Goal: Information Seeking & Learning: Learn about a topic

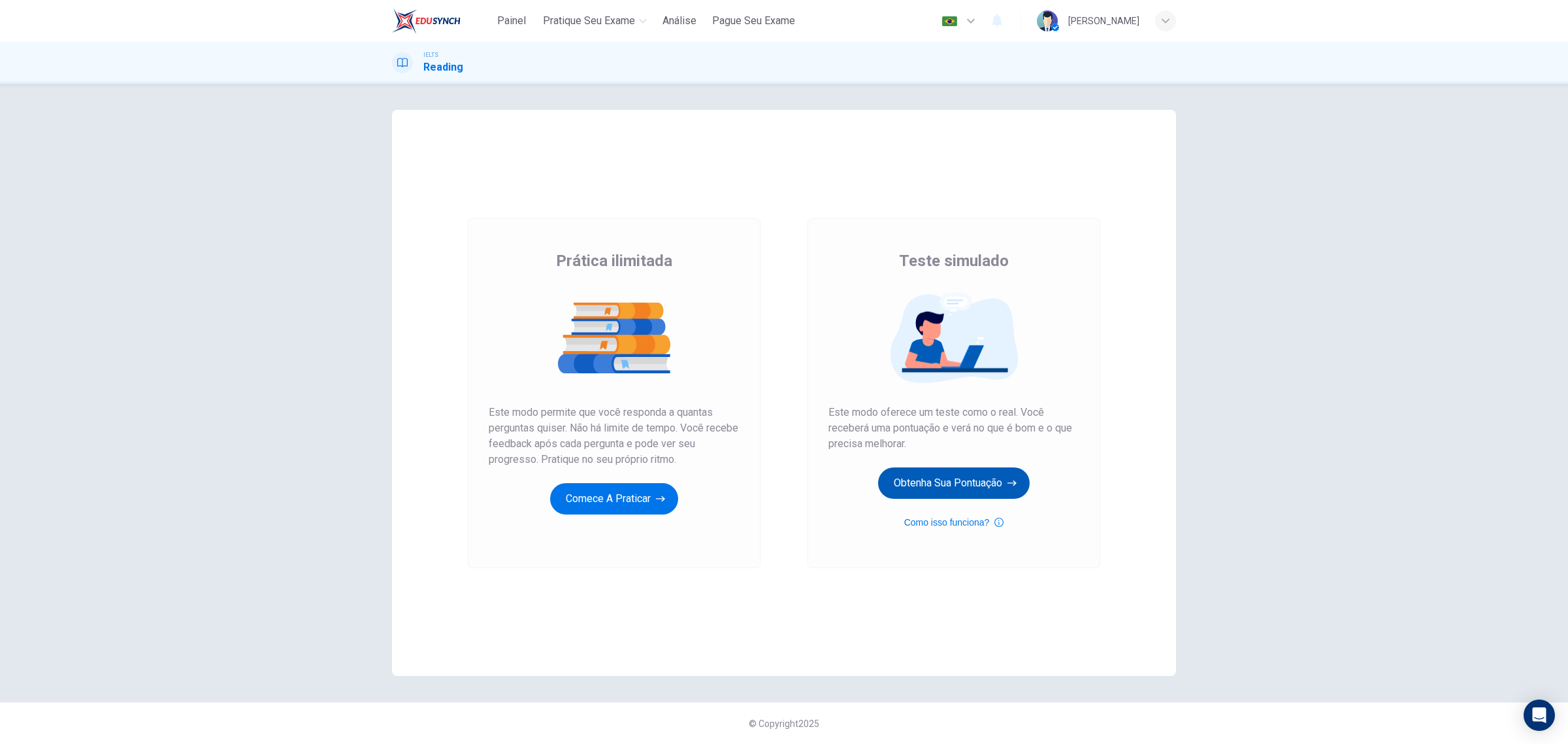
click at [943, 477] on button "Obtenha sua pontuação" at bounding box center [954, 483] width 152 height 31
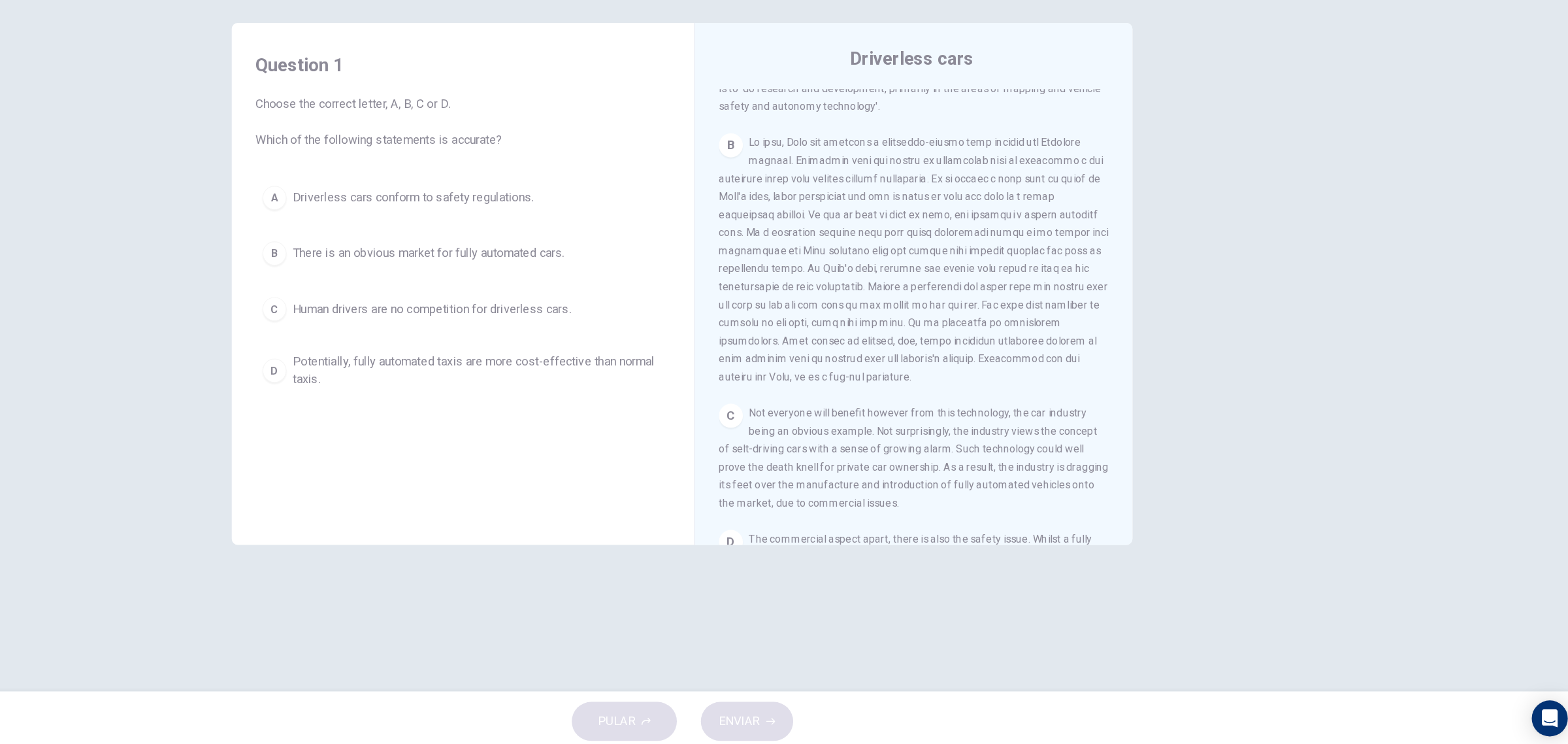
scroll to position [346, 0]
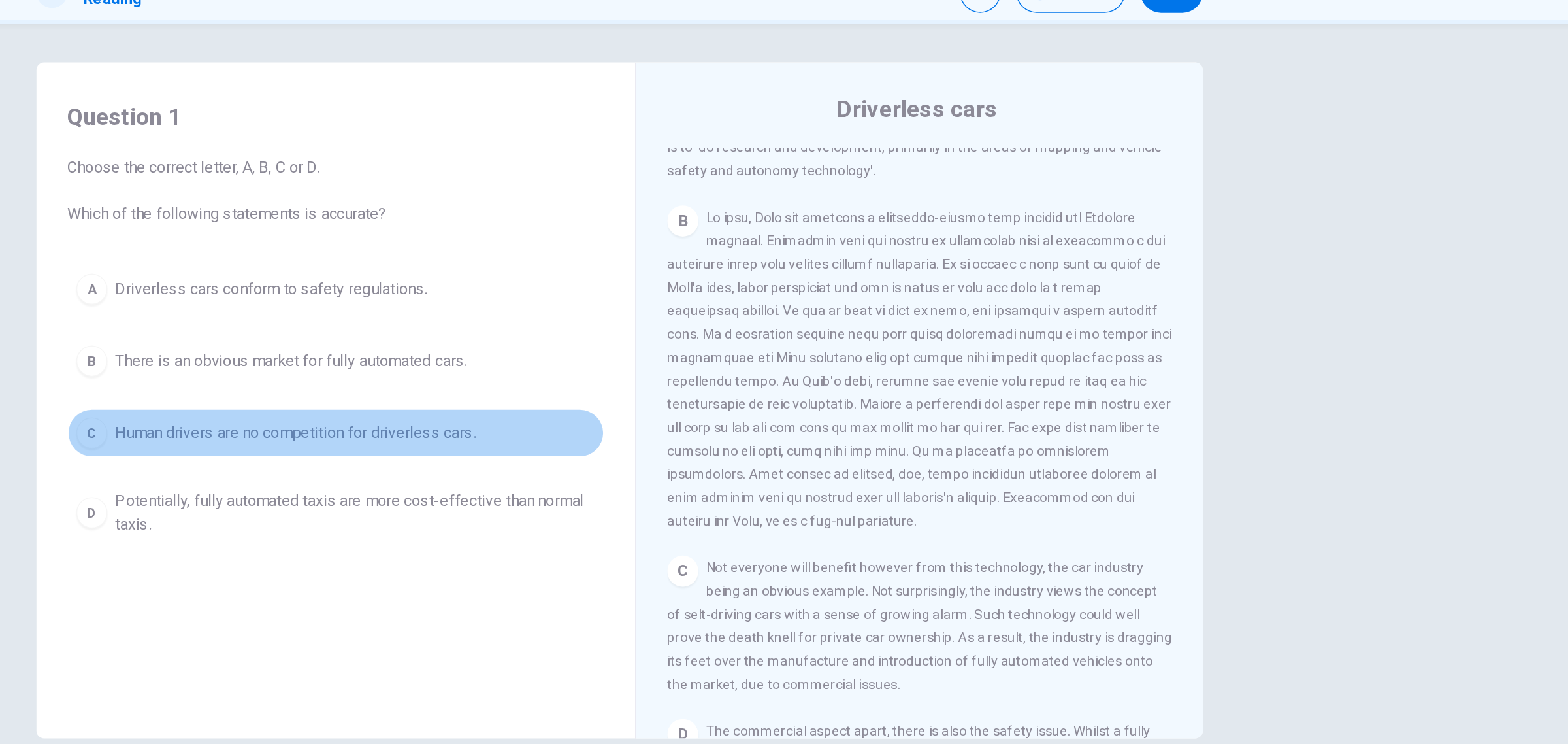
click at [600, 365] on span "Human drivers are no competition for driverless cars." at bounding box center [566, 358] width 242 height 16
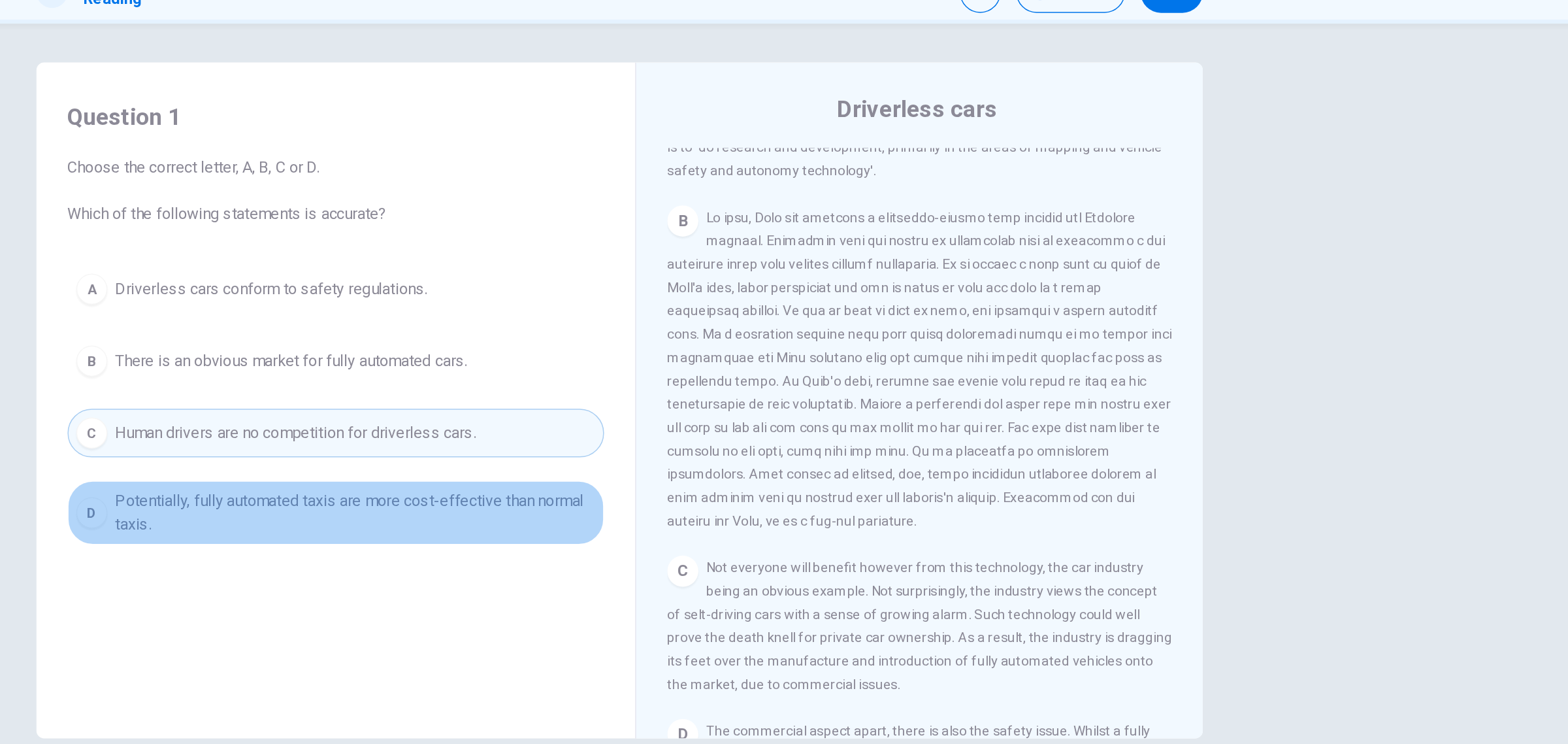
click at [572, 412] on span "Potentially, fully automated taxis are more cost-effective than normal taxis." at bounding box center [606, 412] width 323 height 31
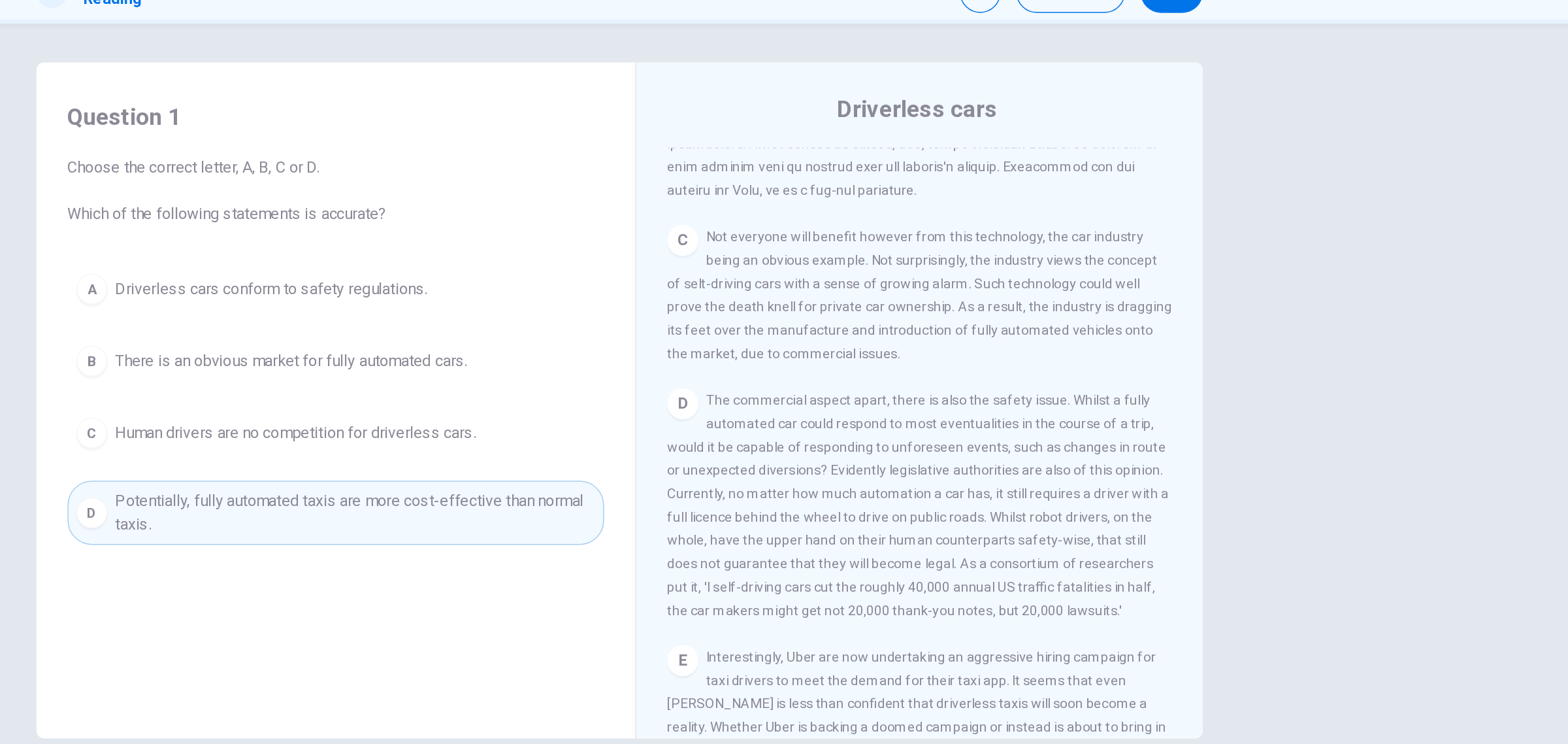
scroll to position [563, 0]
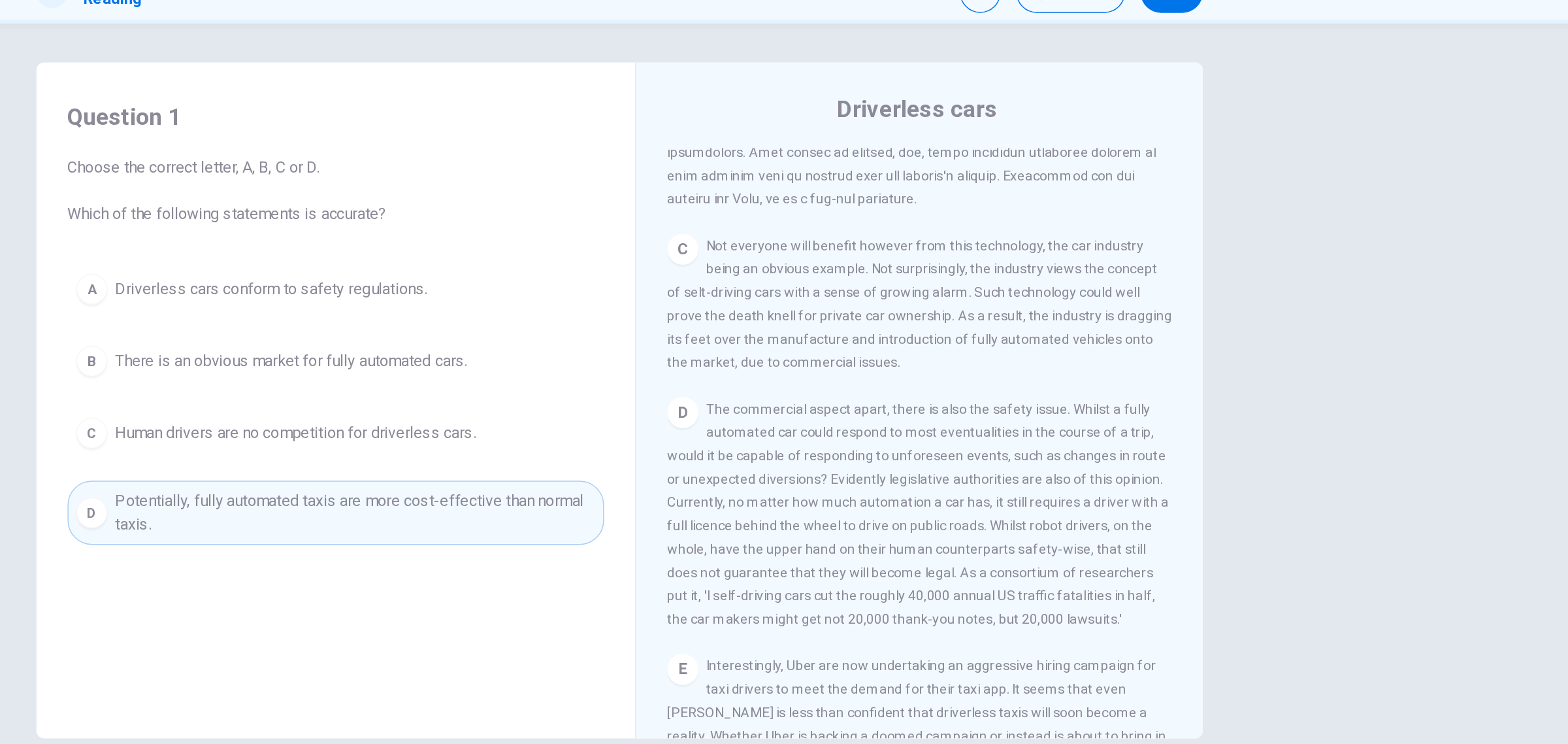
drag, startPoint x: 1162, startPoint y: 373, endPoint x: 1165, endPoint y: 409, distance: 36.1
click at [1165, 409] on div "CLIQUE PARA ZOOM Clique para Zoom A Driverless are likely to become reality. At…" at bounding box center [994, 366] width 356 height 397
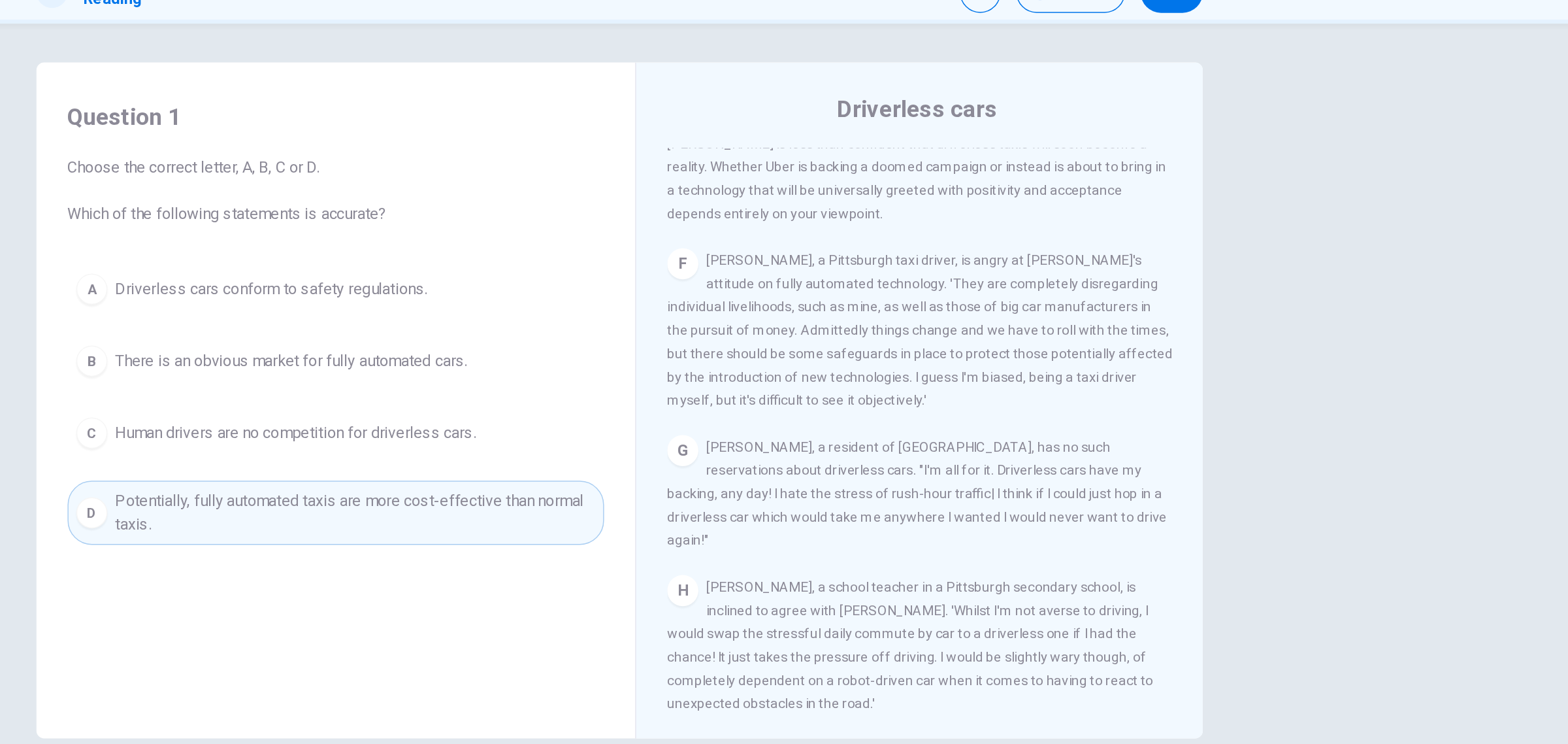
scroll to position [977, 0]
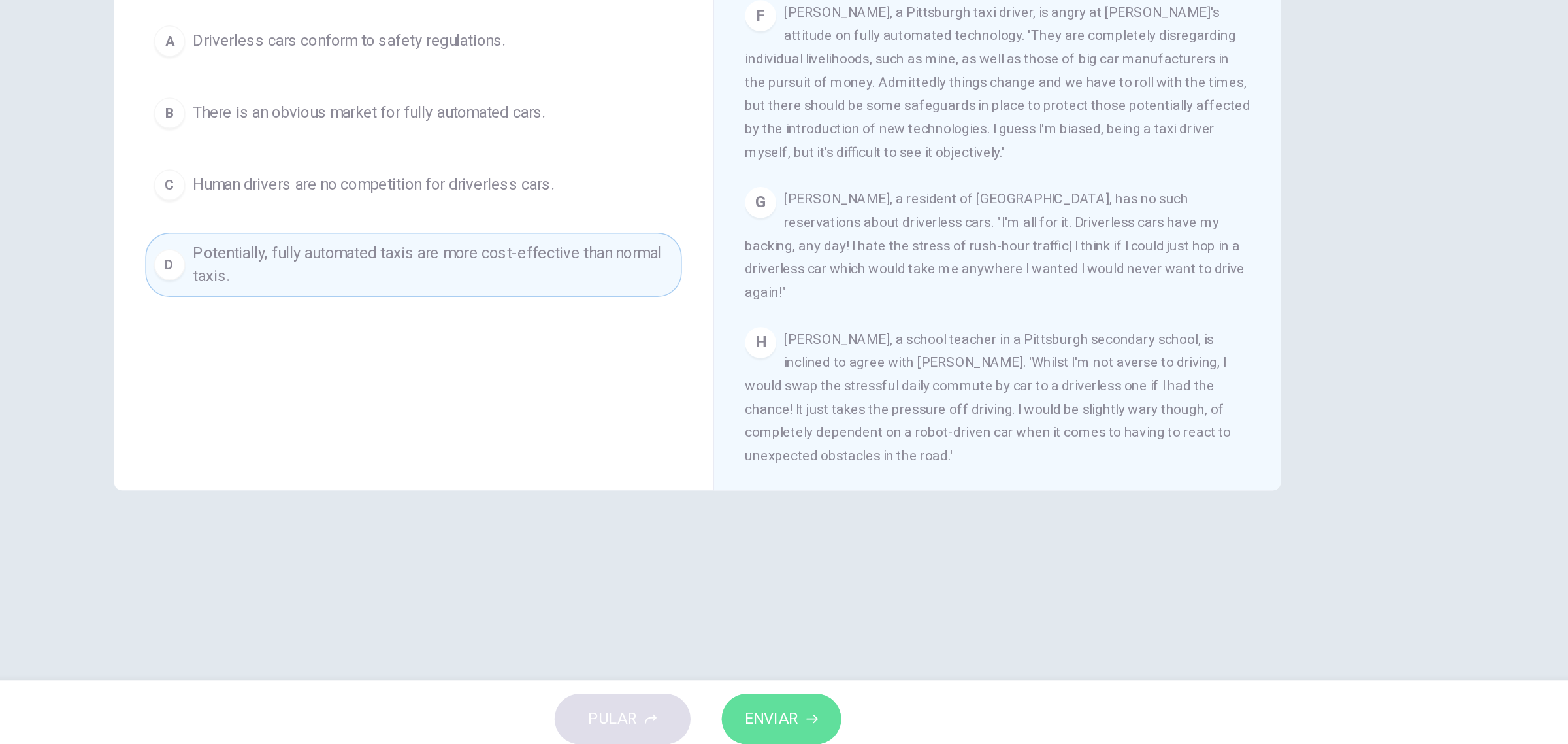
click at [827, 717] on span "ENVIAR" at bounding box center [833, 717] width 36 height 18
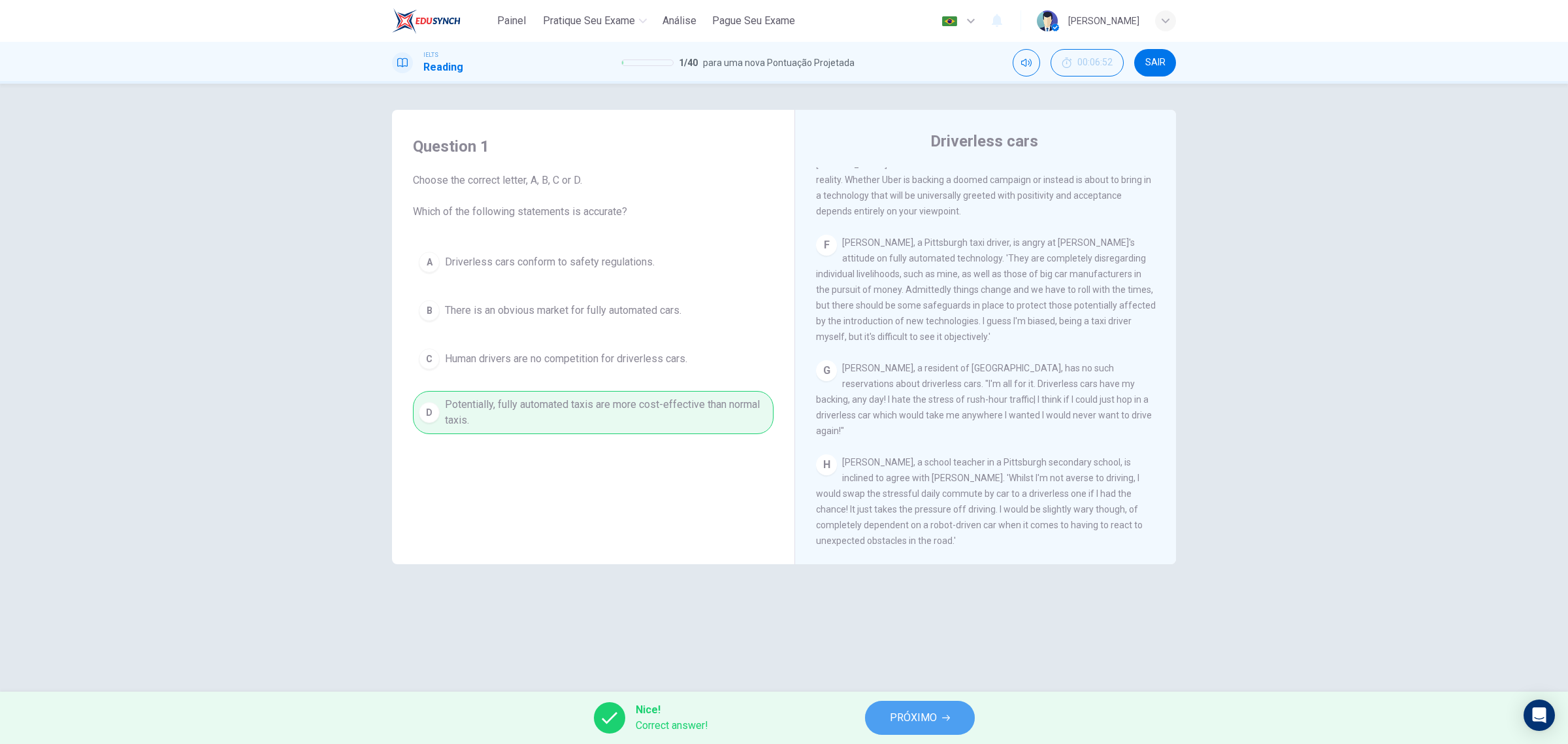
click at [919, 731] on button "PRÓXIMO" at bounding box center [920, 717] width 110 height 34
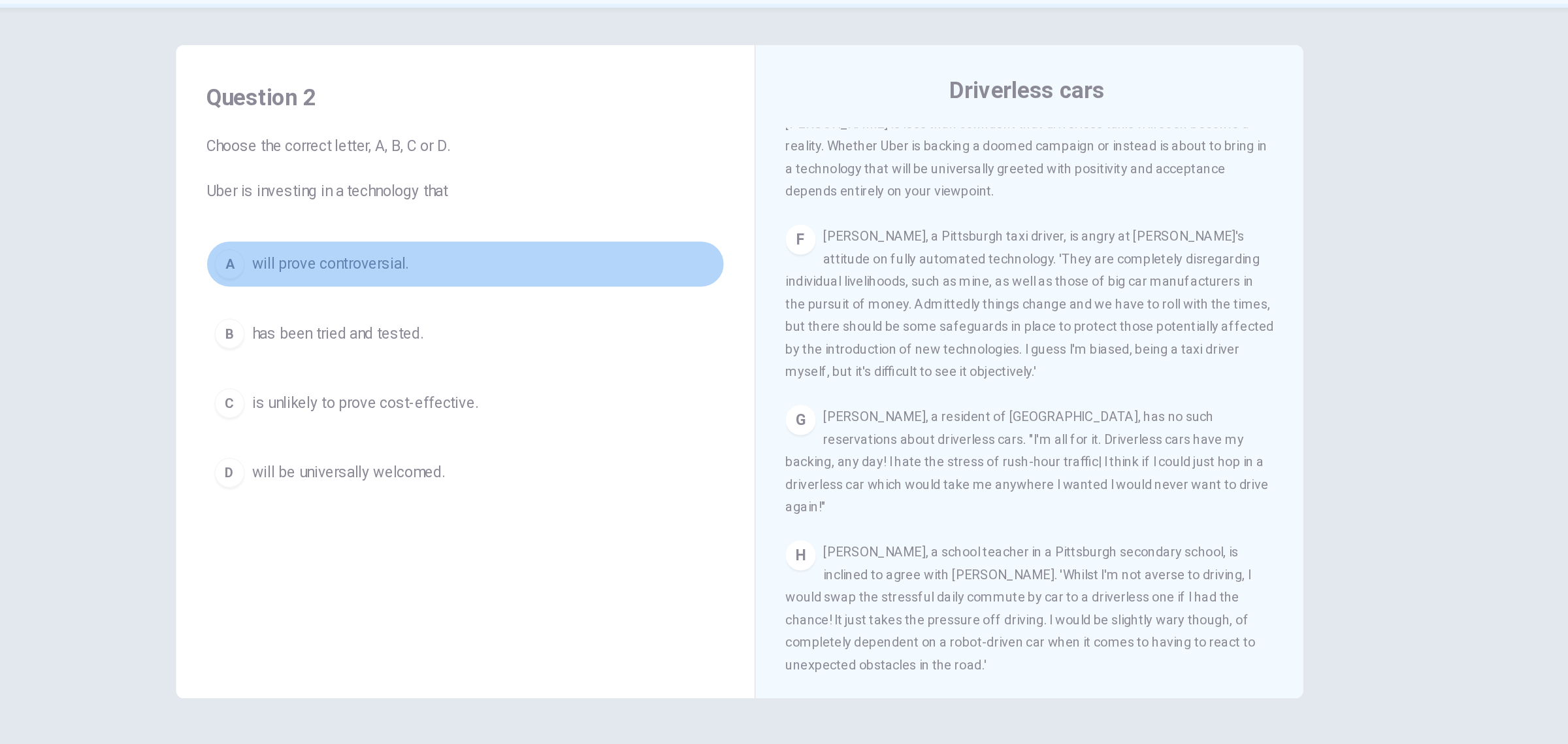
click at [529, 264] on span "will prove controversial." at bounding box center [499, 261] width 109 height 16
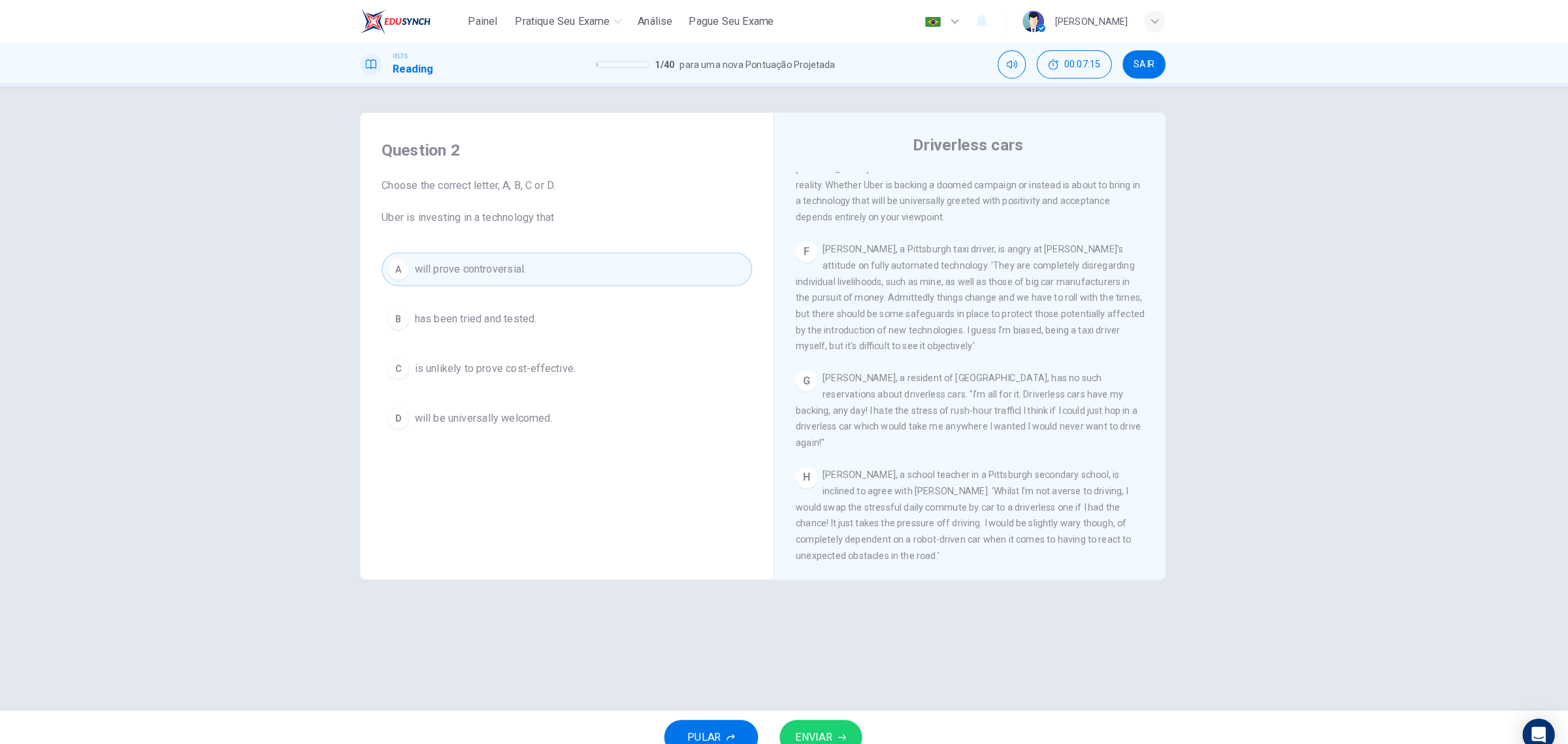
scroll to position [0, 0]
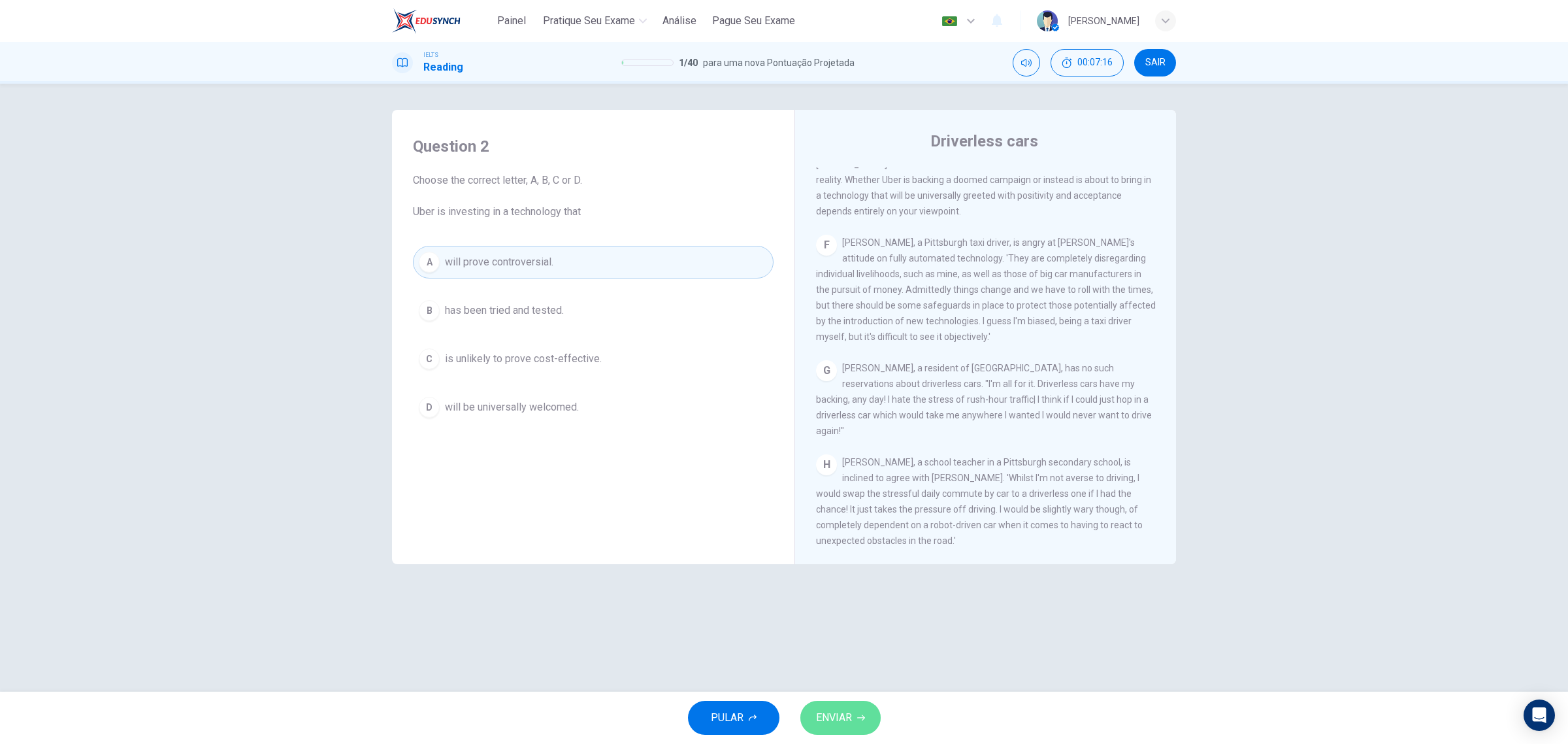
click at [844, 713] on span "ENVIAR" at bounding box center [833, 717] width 36 height 18
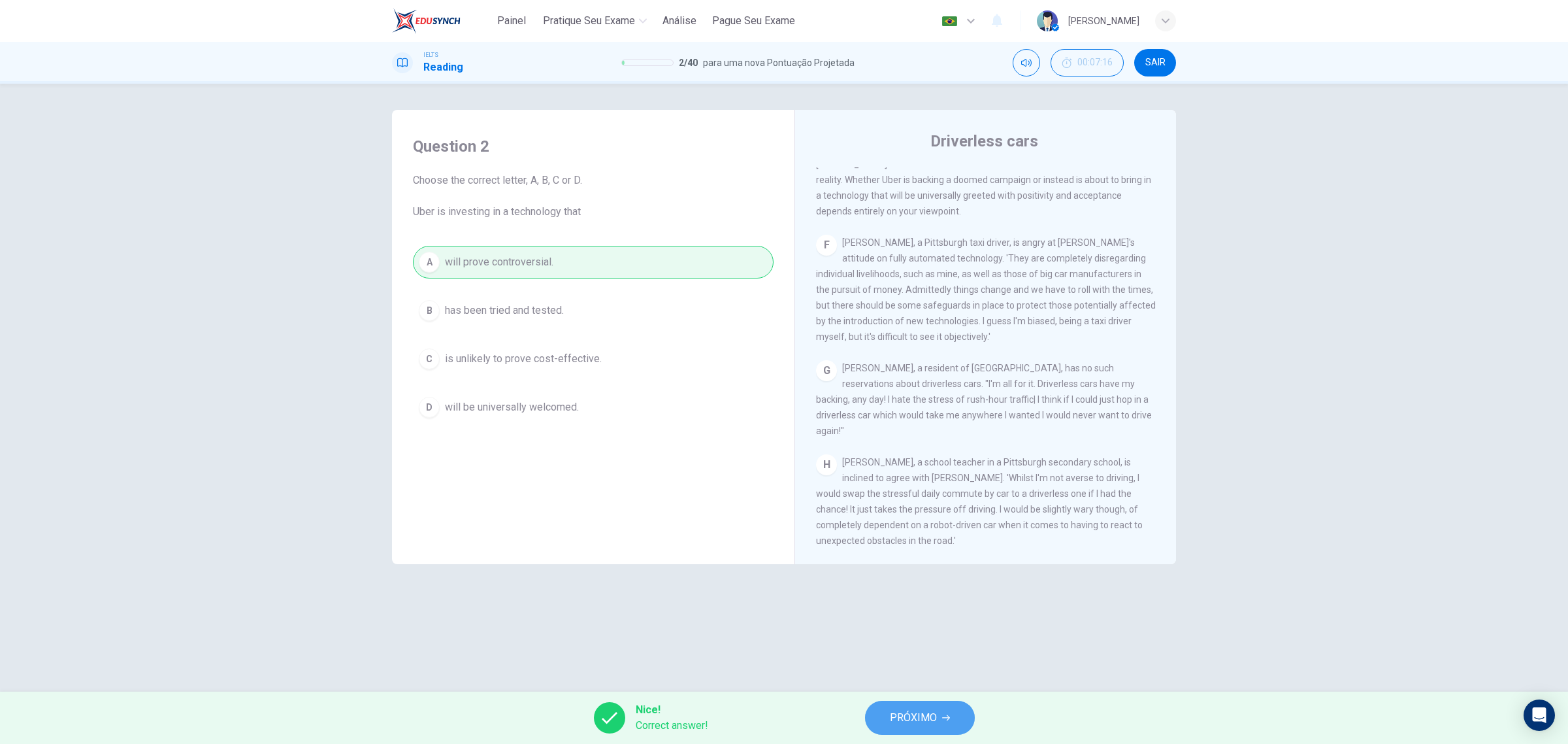
click at [903, 728] on button "PRÓXIMO" at bounding box center [920, 717] width 110 height 34
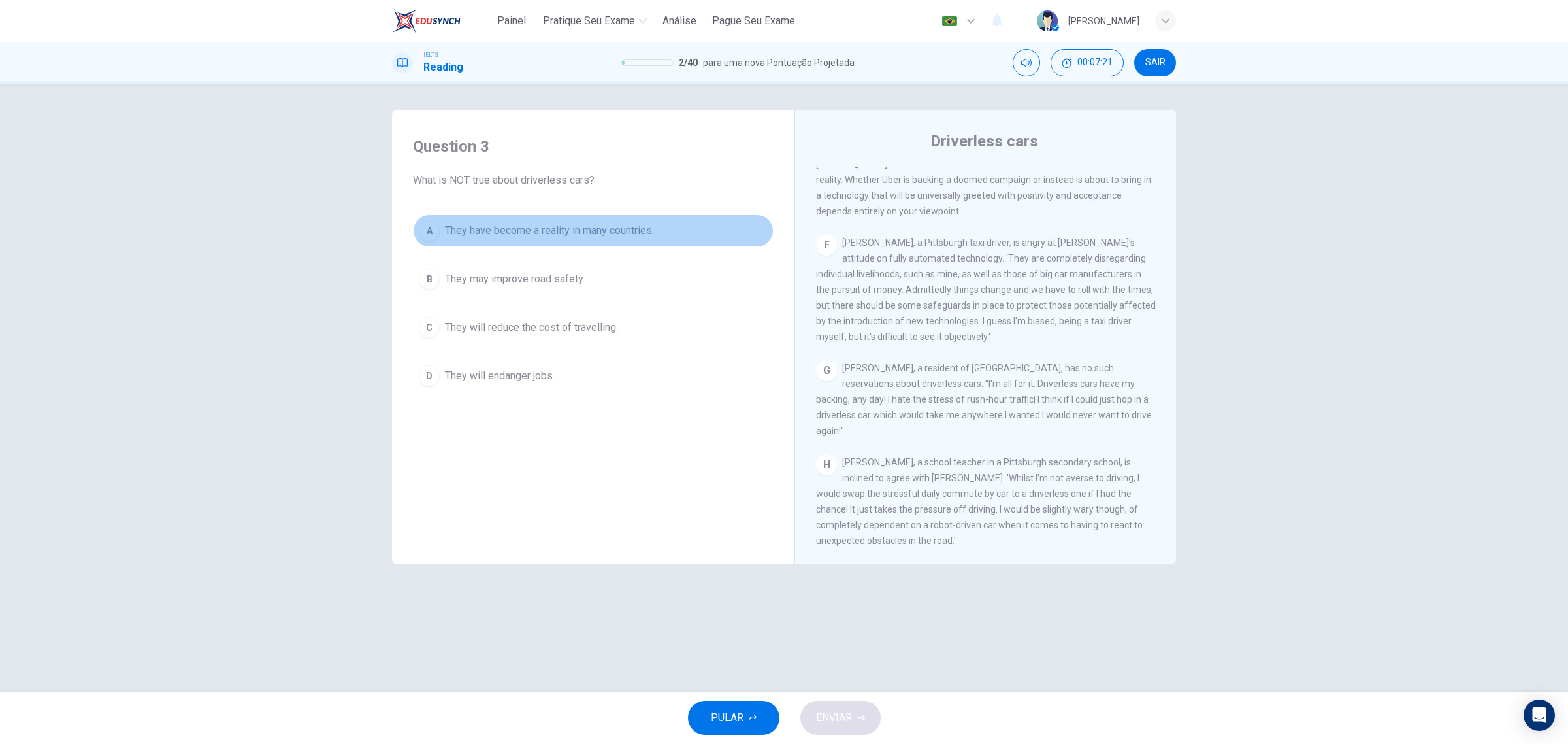
click at [612, 236] on span "They have become a reality in many countries." at bounding box center [549, 230] width 209 height 16
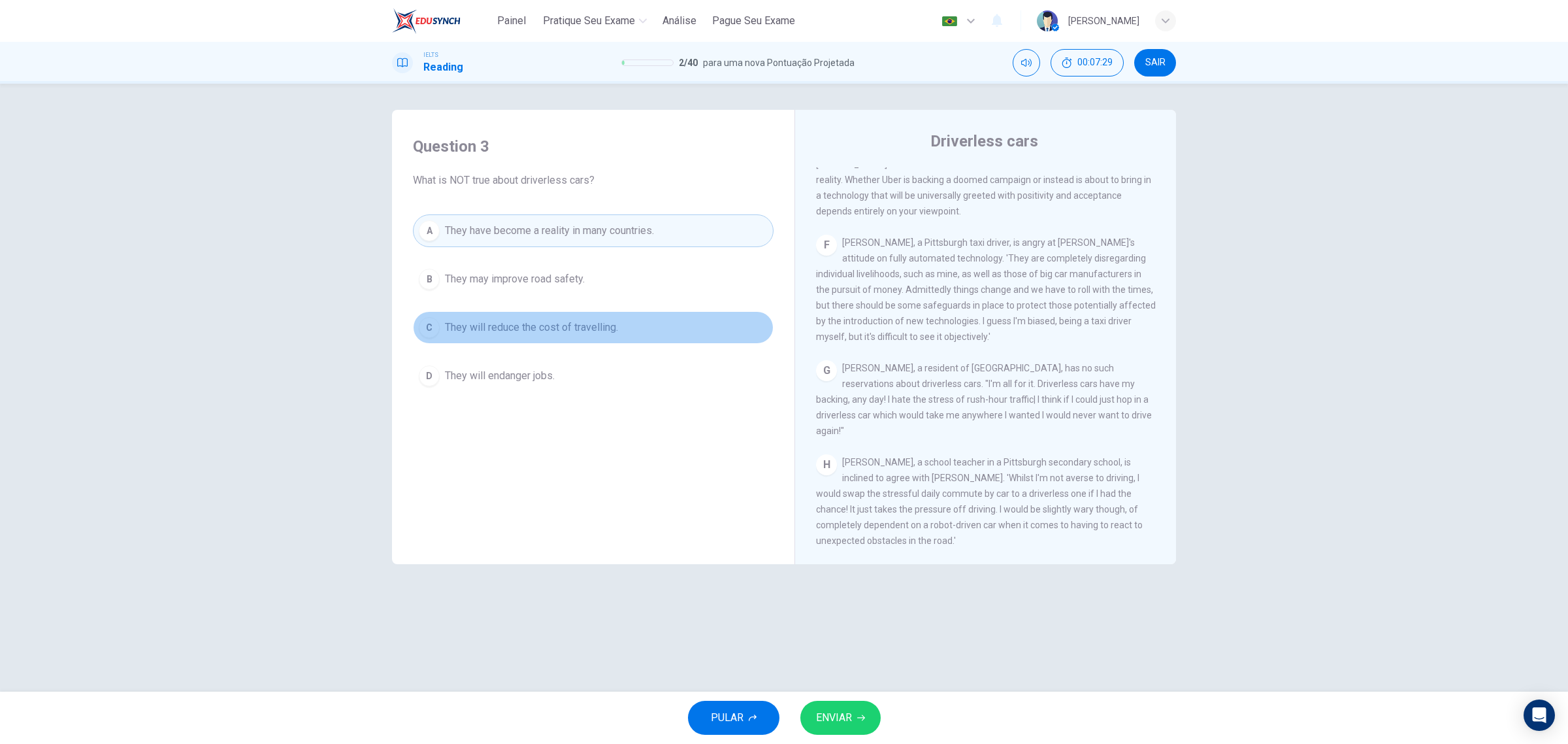
click at [619, 330] on span "They will reduce the cost of travelling." at bounding box center [532, 327] width 174 height 16
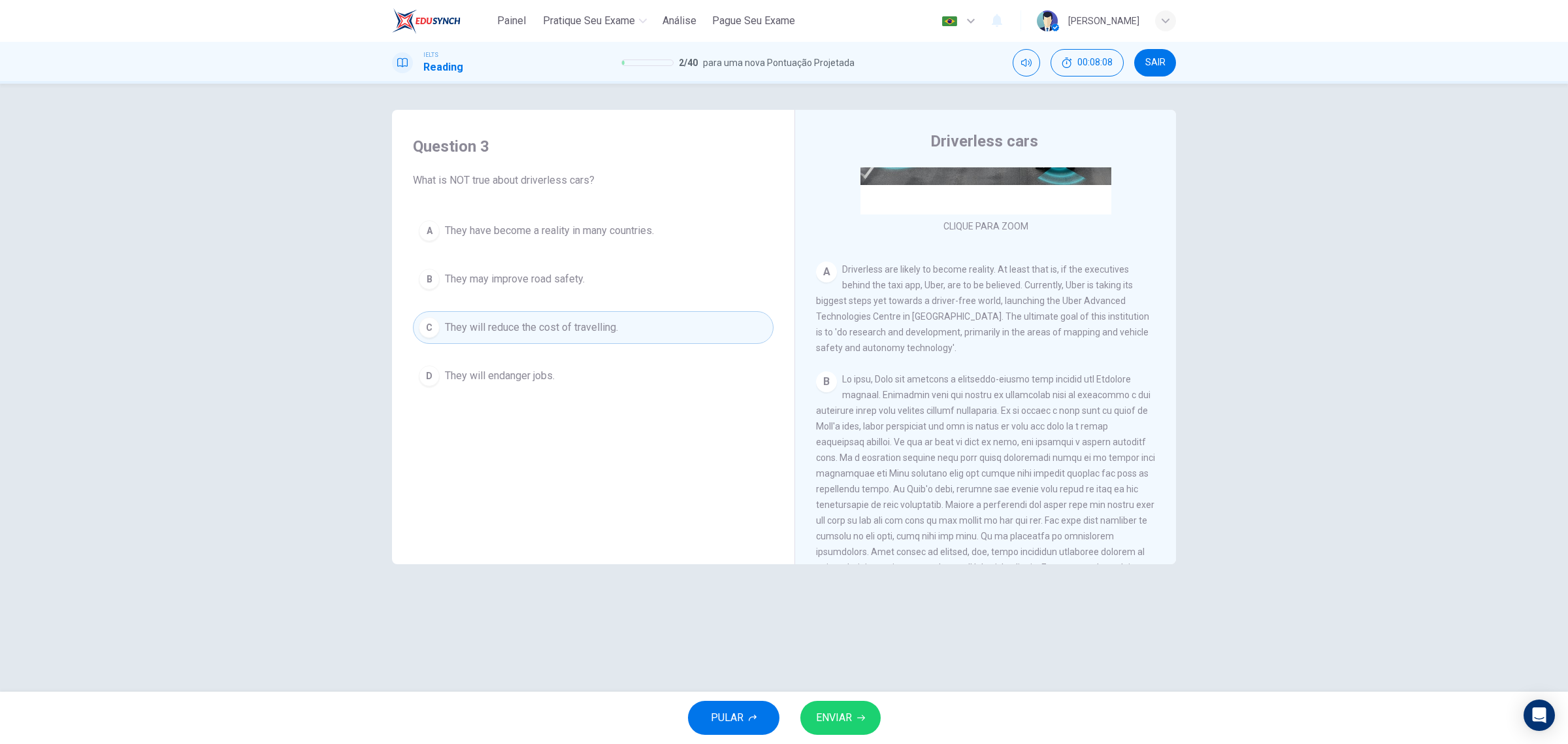
scroll to position [180, 0]
click at [654, 230] on span "They have become a reality in many countries." at bounding box center [549, 230] width 209 height 16
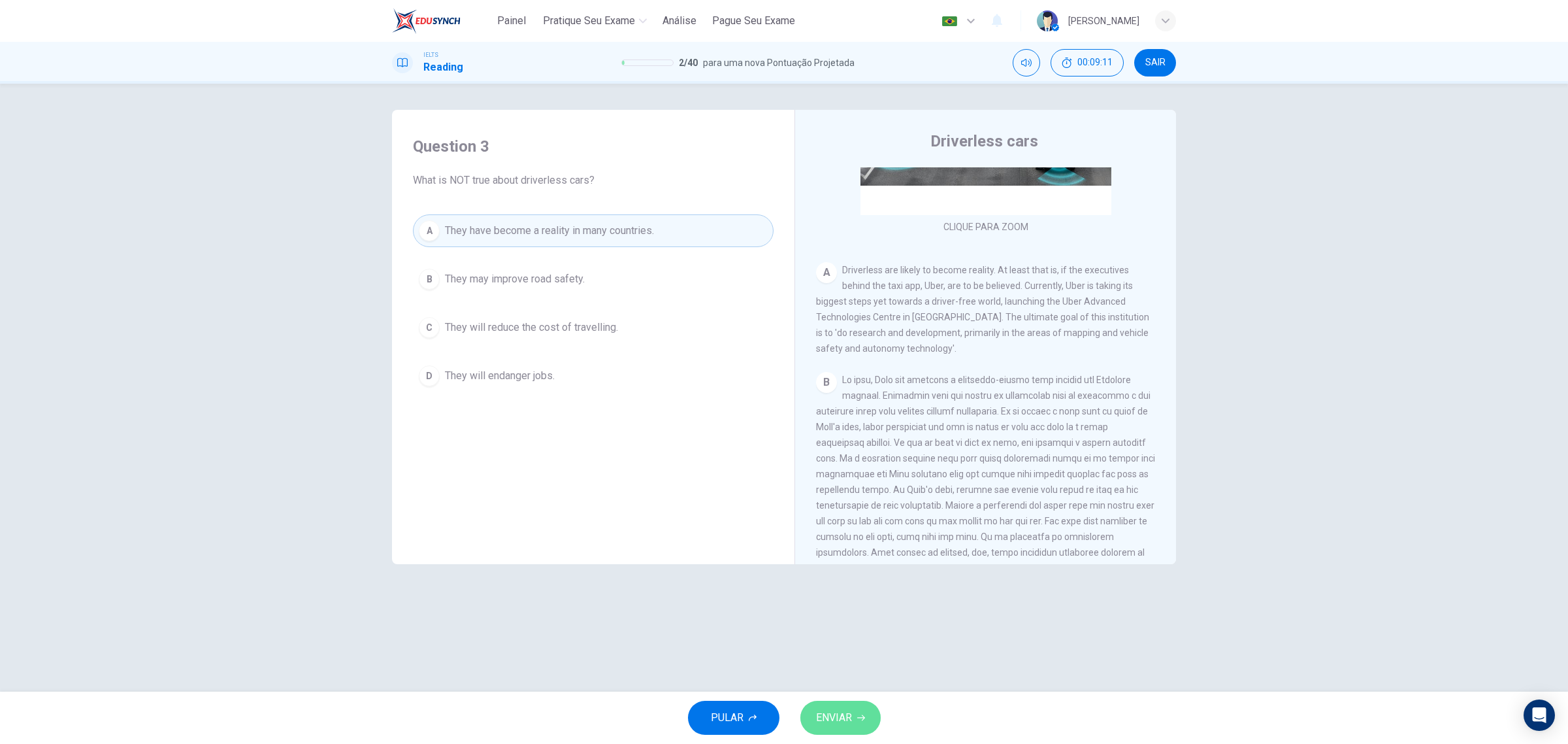
click at [834, 715] on span "ENVIAR" at bounding box center [833, 717] width 36 height 18
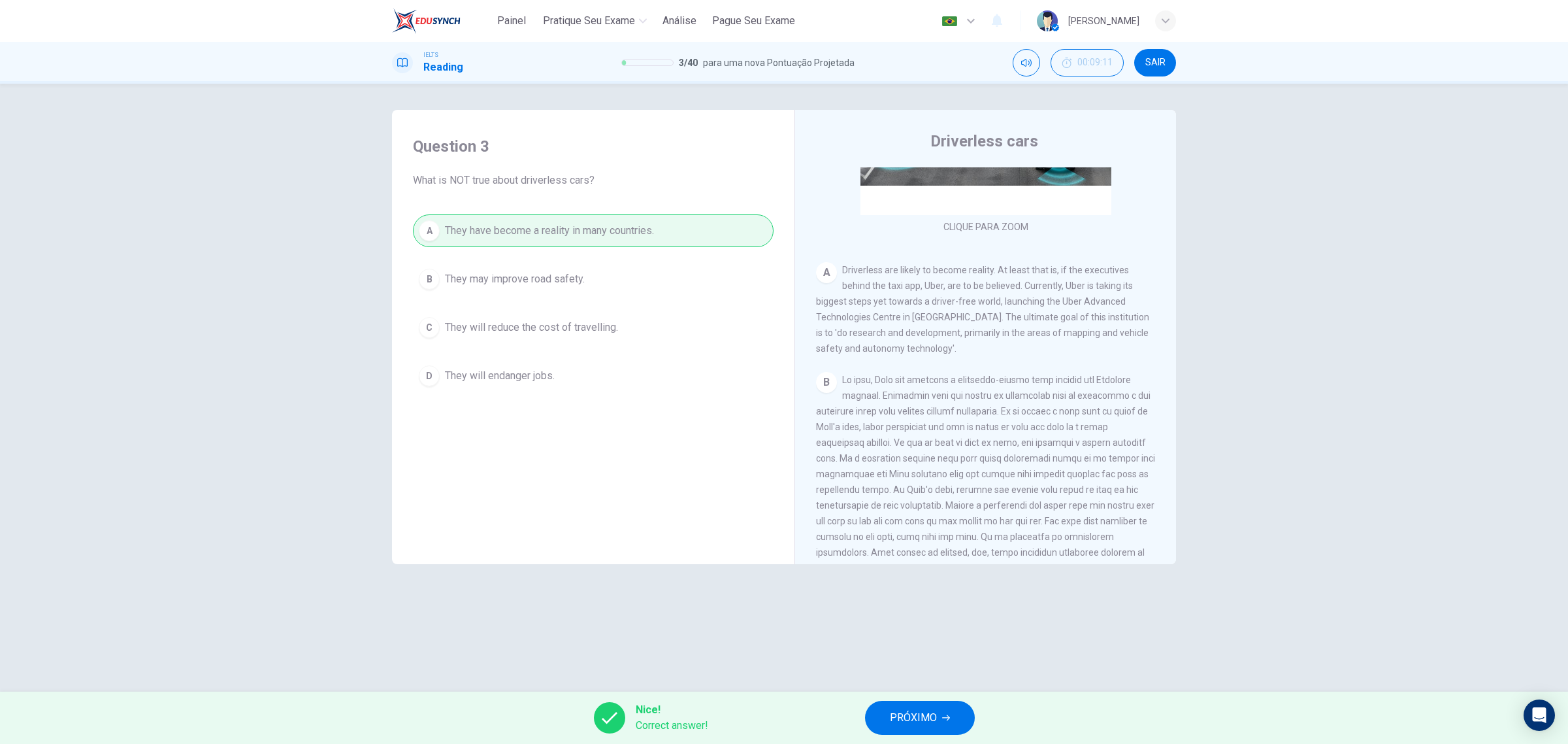
click at [922, 727] on span "PRÓXIMO" at bounding box center [913, 717] width 47 height 18
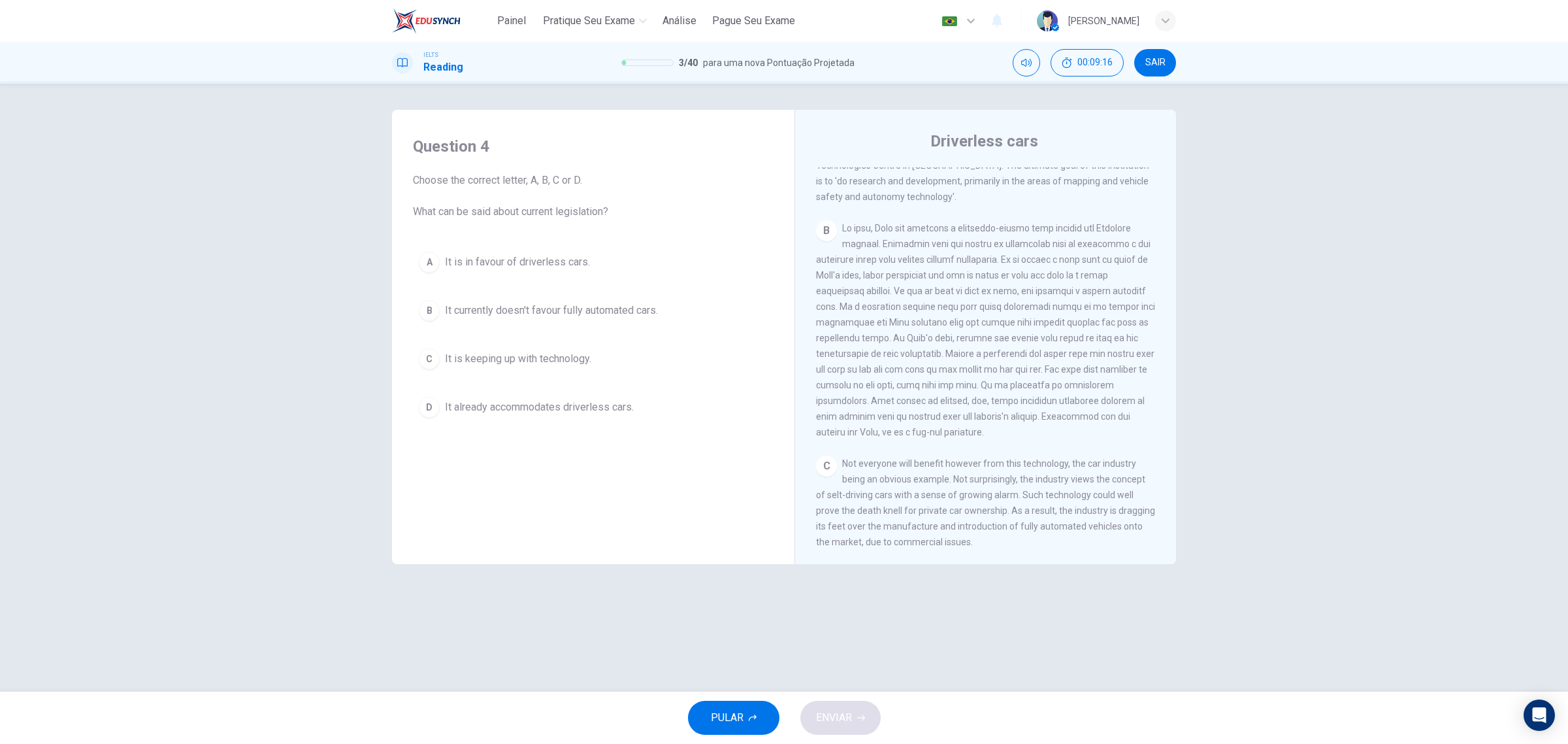
scroll to position [332, 0]
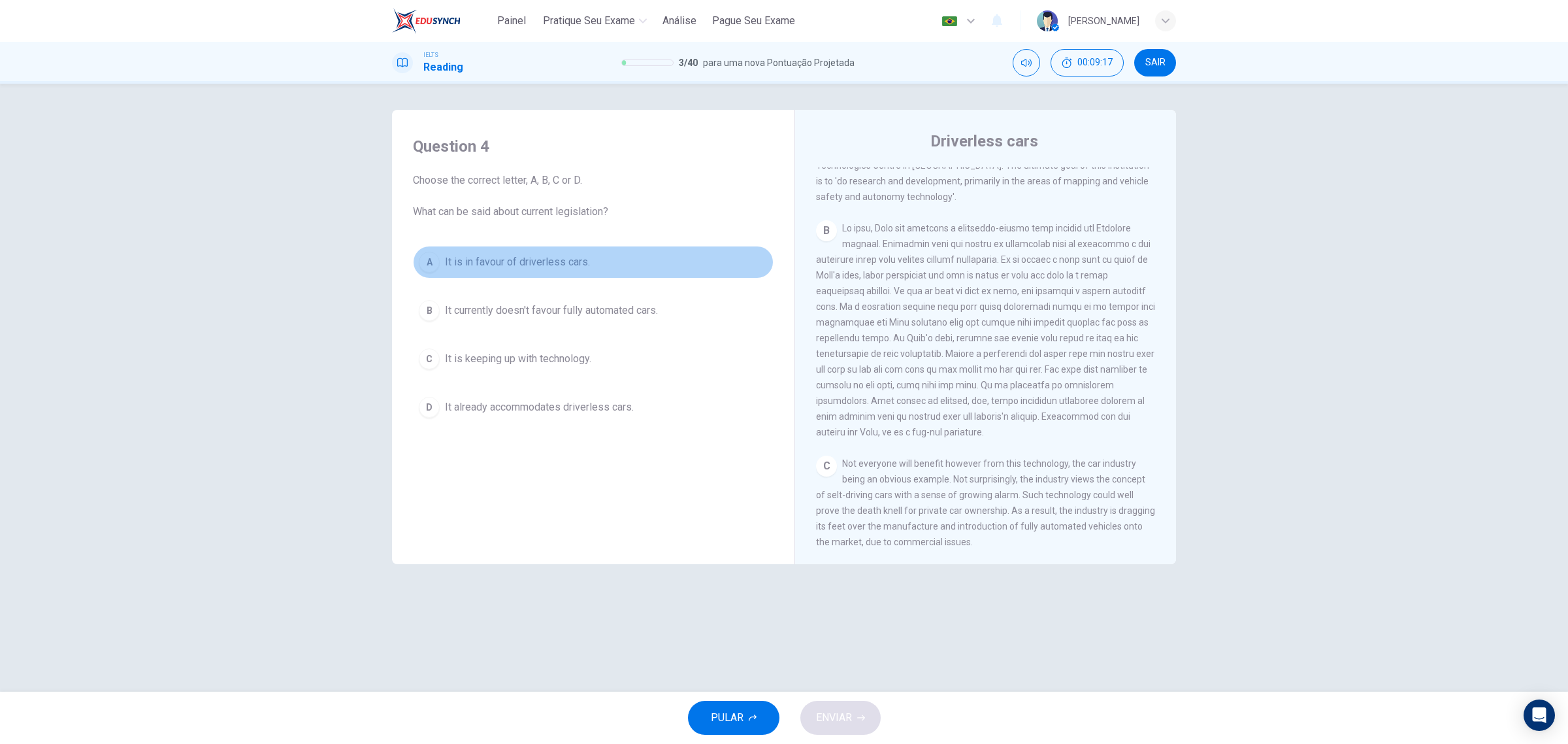
click at [551, 256] on span "It is in favour of driverless cars." at bounding box center [517, 261] width 145 height 16
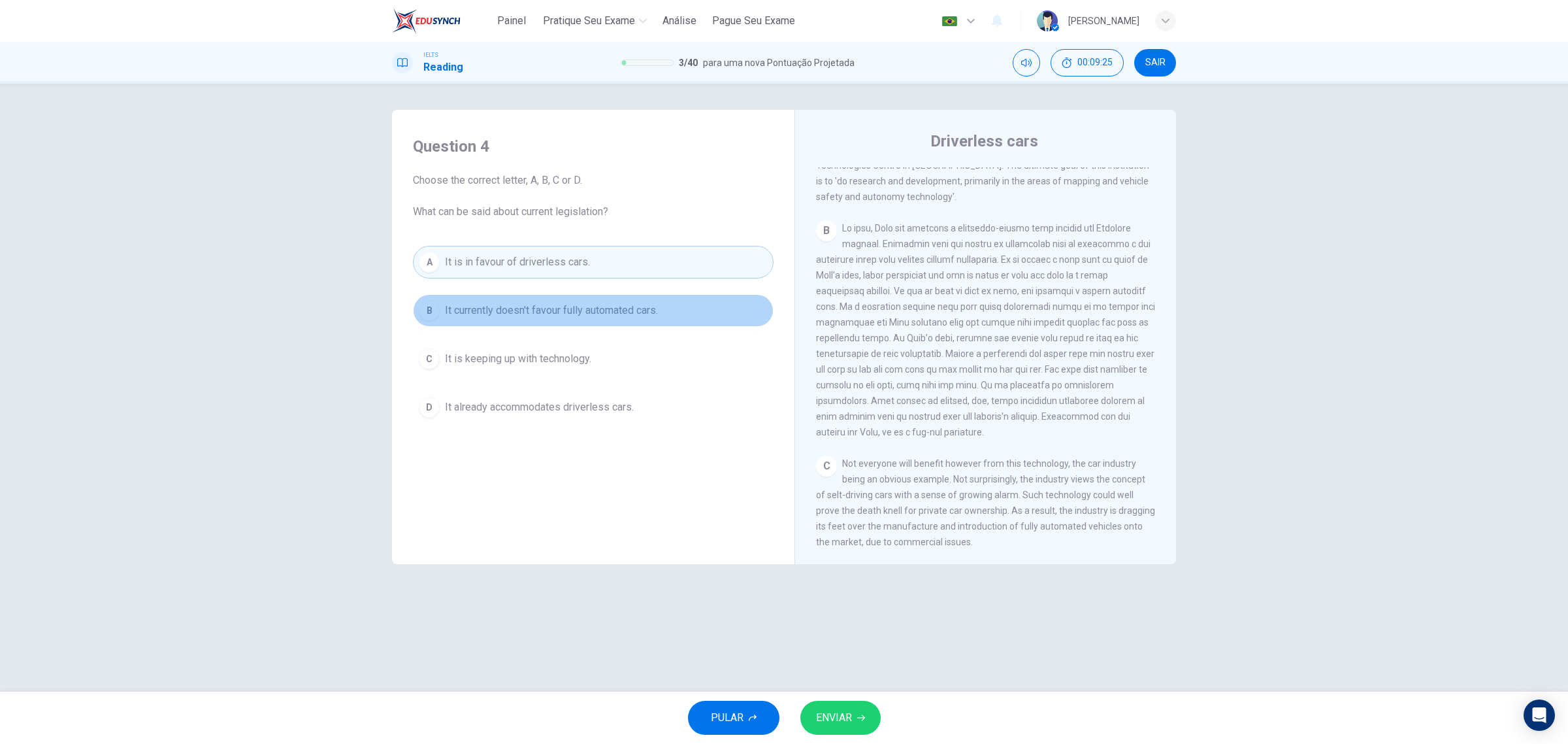
click at [657, 307] on span "It currently doesn't favour fully automated cars." at bounding box center [551, 310] width 213 height 16
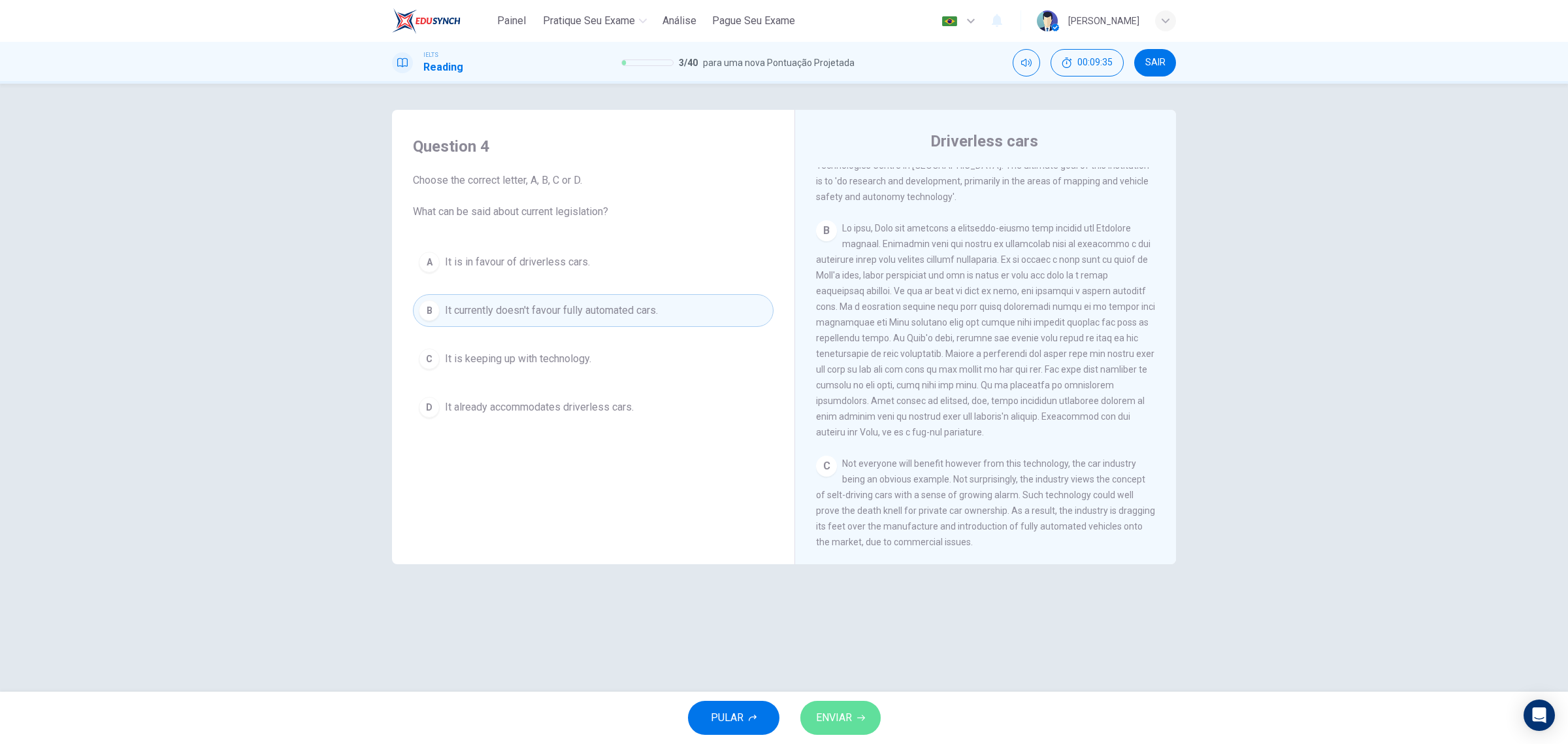
click at [835, 706] on button "ENVIAR" at bounding box center [841, 717] width 80 height 34
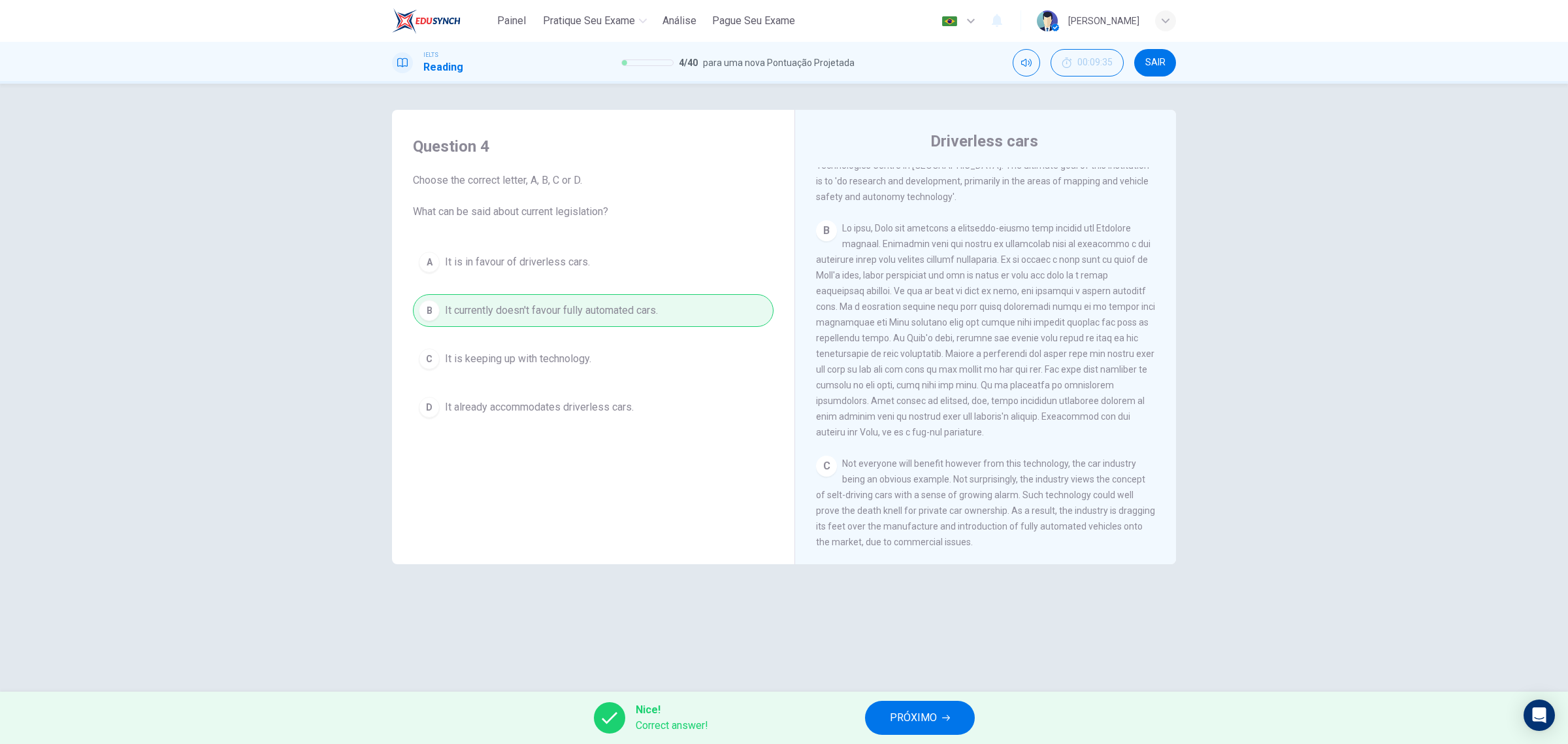
click at [914, 729] on button "PRÓXIMO" at bounding box center [920, 717] width 110 height 34
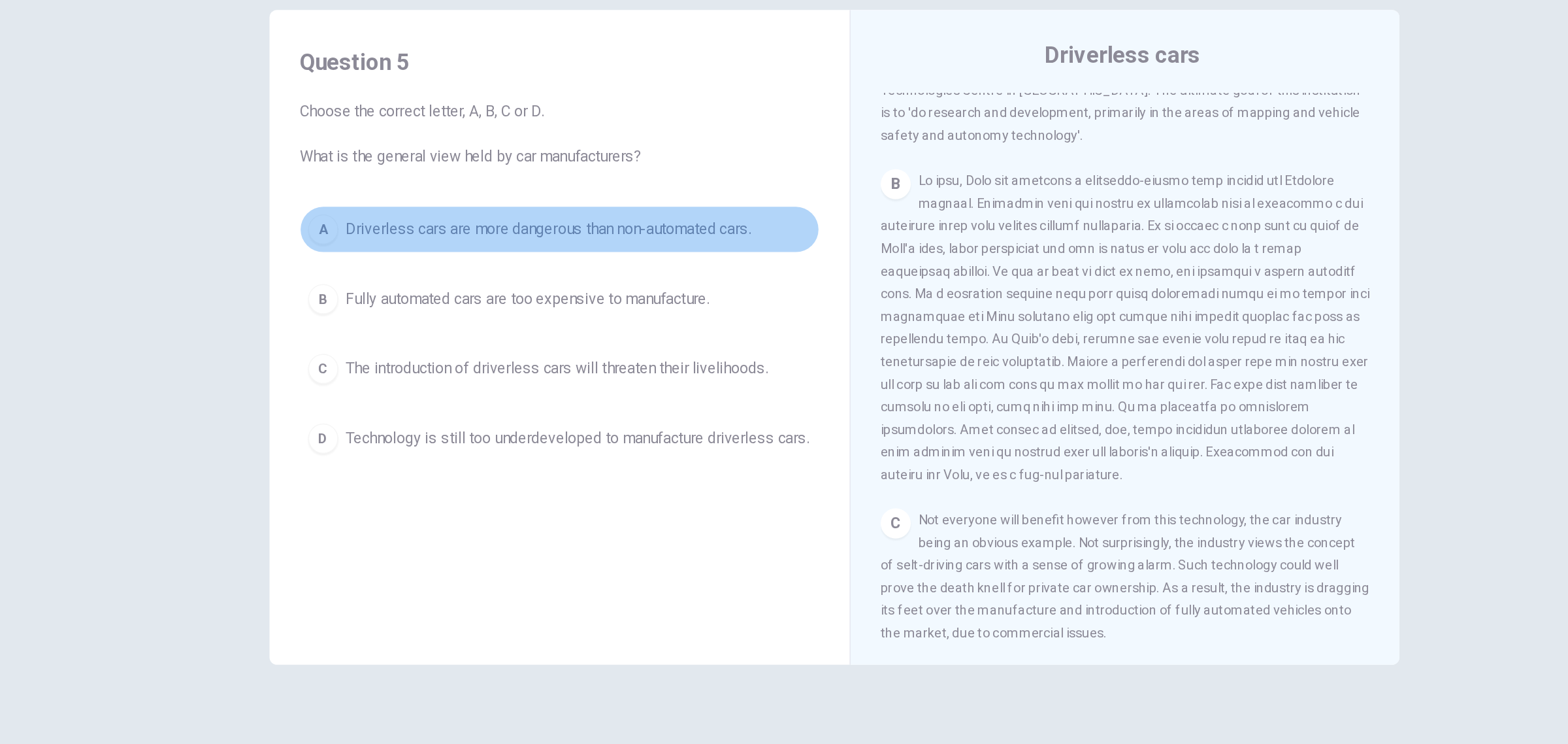
click at [690, 266] on span "Driverless cars are more dangerous than non-automated cars." at bounding box center [586, 261] width 281 height 16
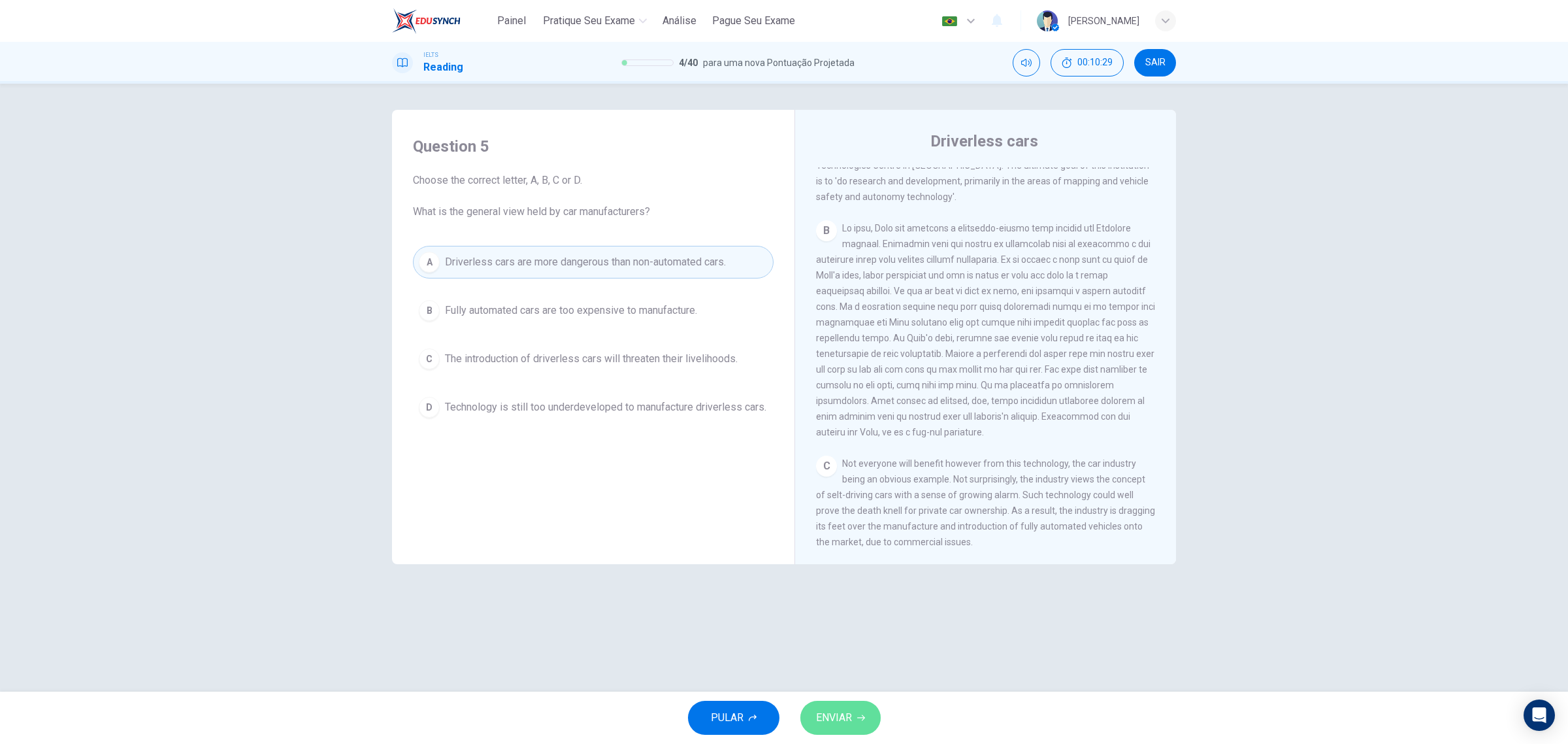
click at [858, 729] on button "ENVIAR" at bounding box center [841, 717] width 80 height 34
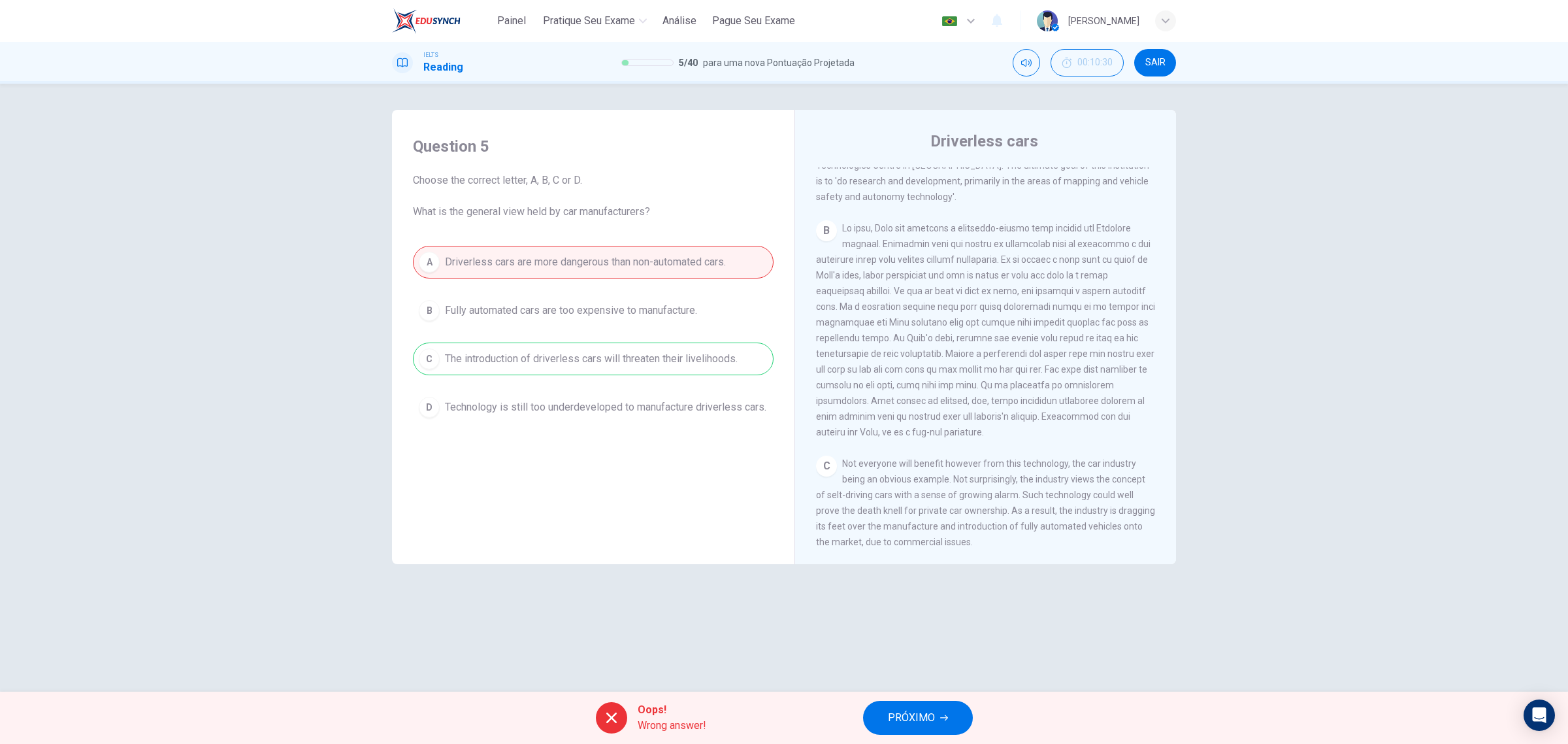
click at [631, 360] on div "A Driverless cars are more dangerous than non-automated cars. B Fully automated…" at bounding box center [593, 335] width 361 height 178
click at [673, 353] on div "A Driverless cars are more dangerous than non-automated cars. B Fully automated…" at bounding box center [593, 335] width 361 height 178
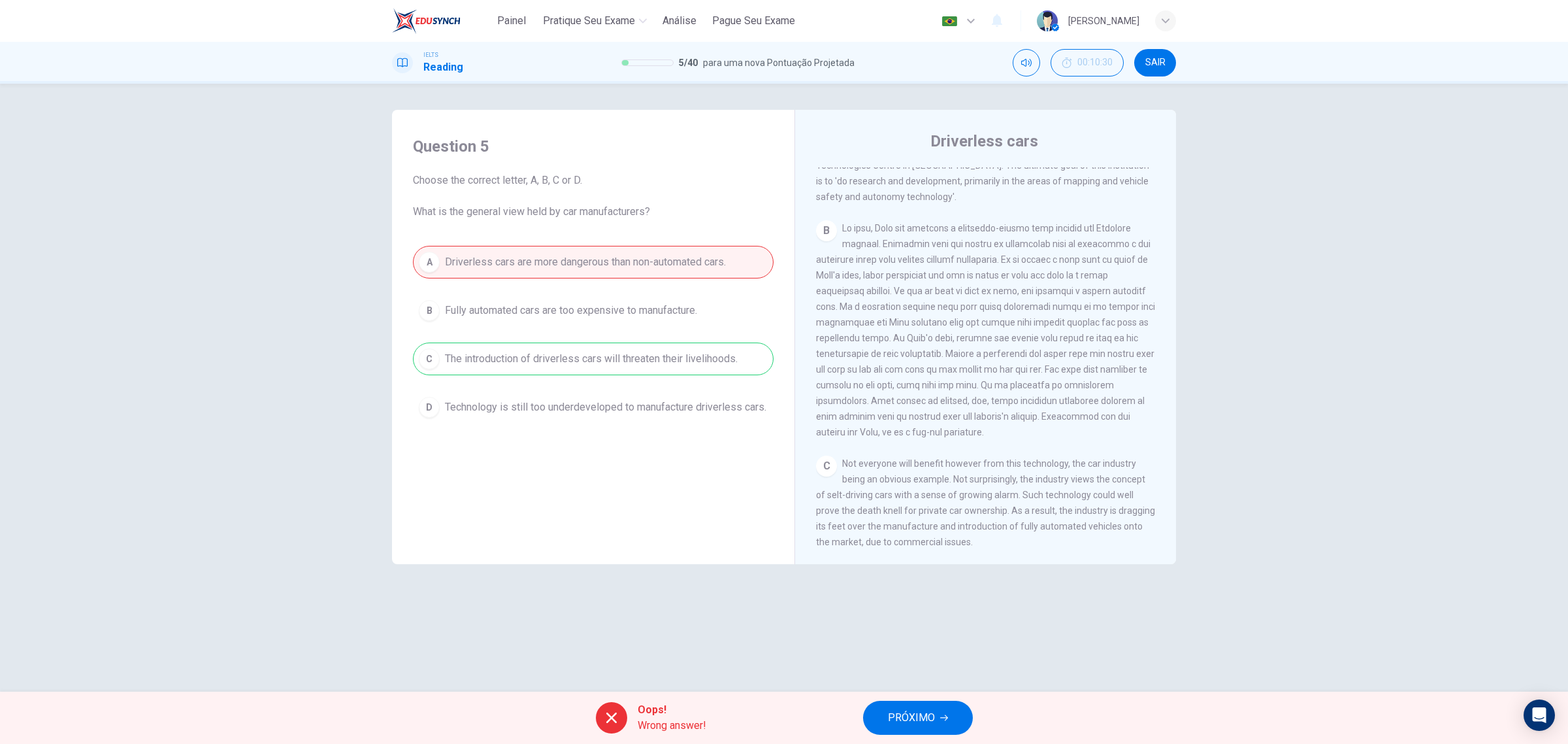
click at [673, 353] on div "A Driverless cars are more dangerous than non-automated cars. B Fully automated…" at bounding box center [593, 335] width 361 height 178
click at [928, 707] on button "PRÓXIMO" at bounding box center [918, 717] width 110 height 34
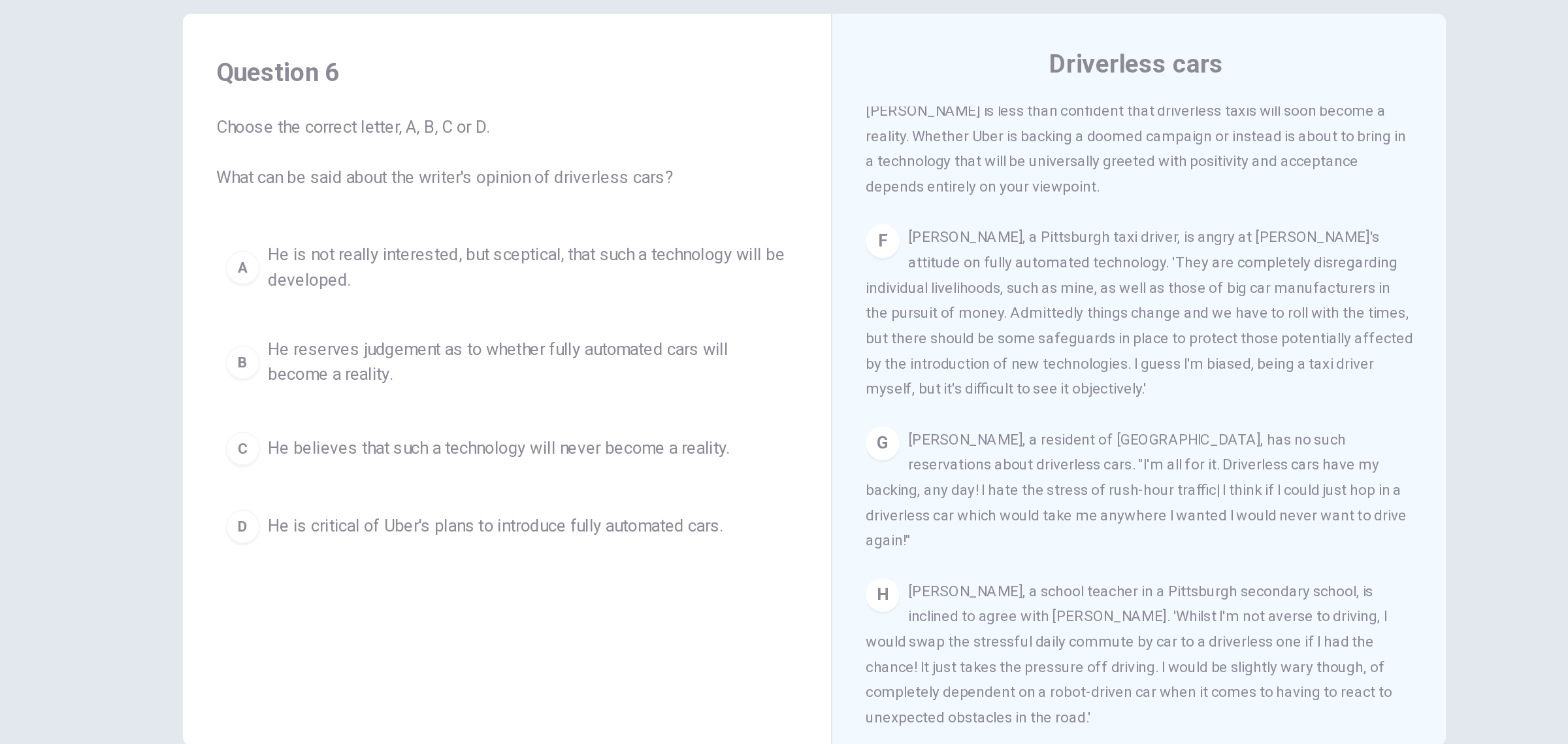
scroll to position [960, 0]
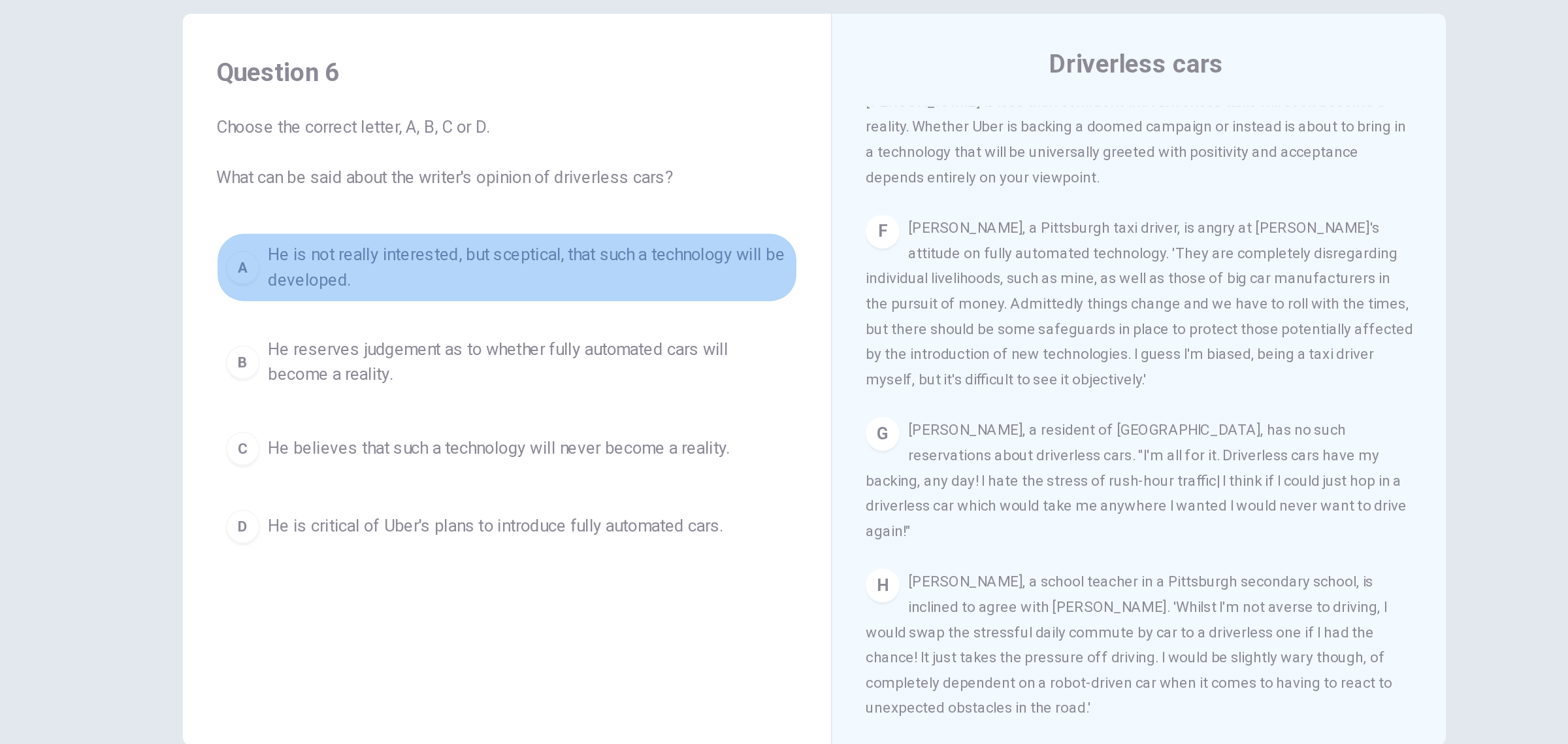
click at [614, 258] on span "He is not really interested, but sceptical, that such a technology will be deve…" at bounding box center [606, 267] width 323 height 31
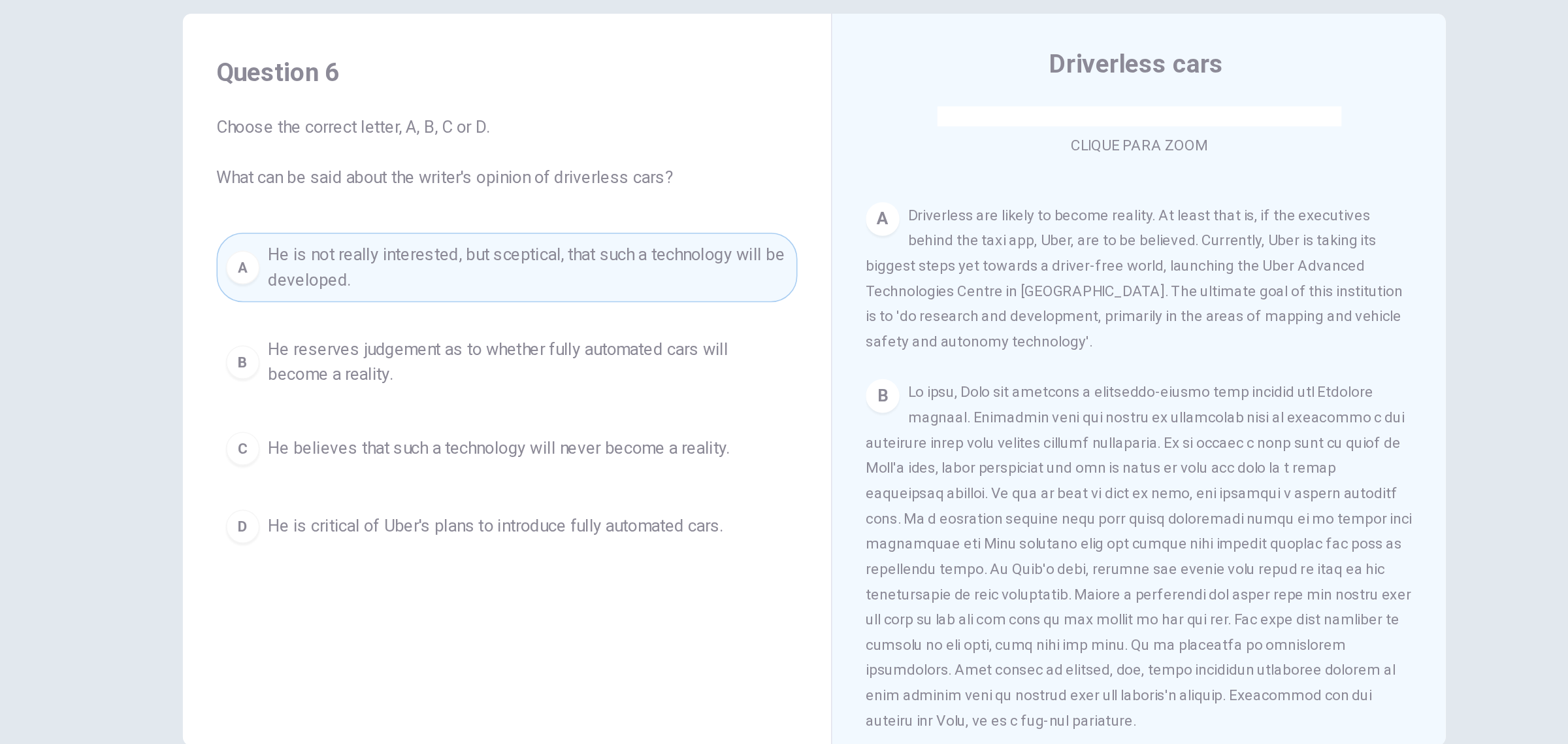
scroll to position [218, 0]
click at [1158, 278] on div "CLIQUE PARA ZOOM Clique para Zoom A Driverless are likely to become reality. At…" at bounding box center [994, 366] width 356 height 397
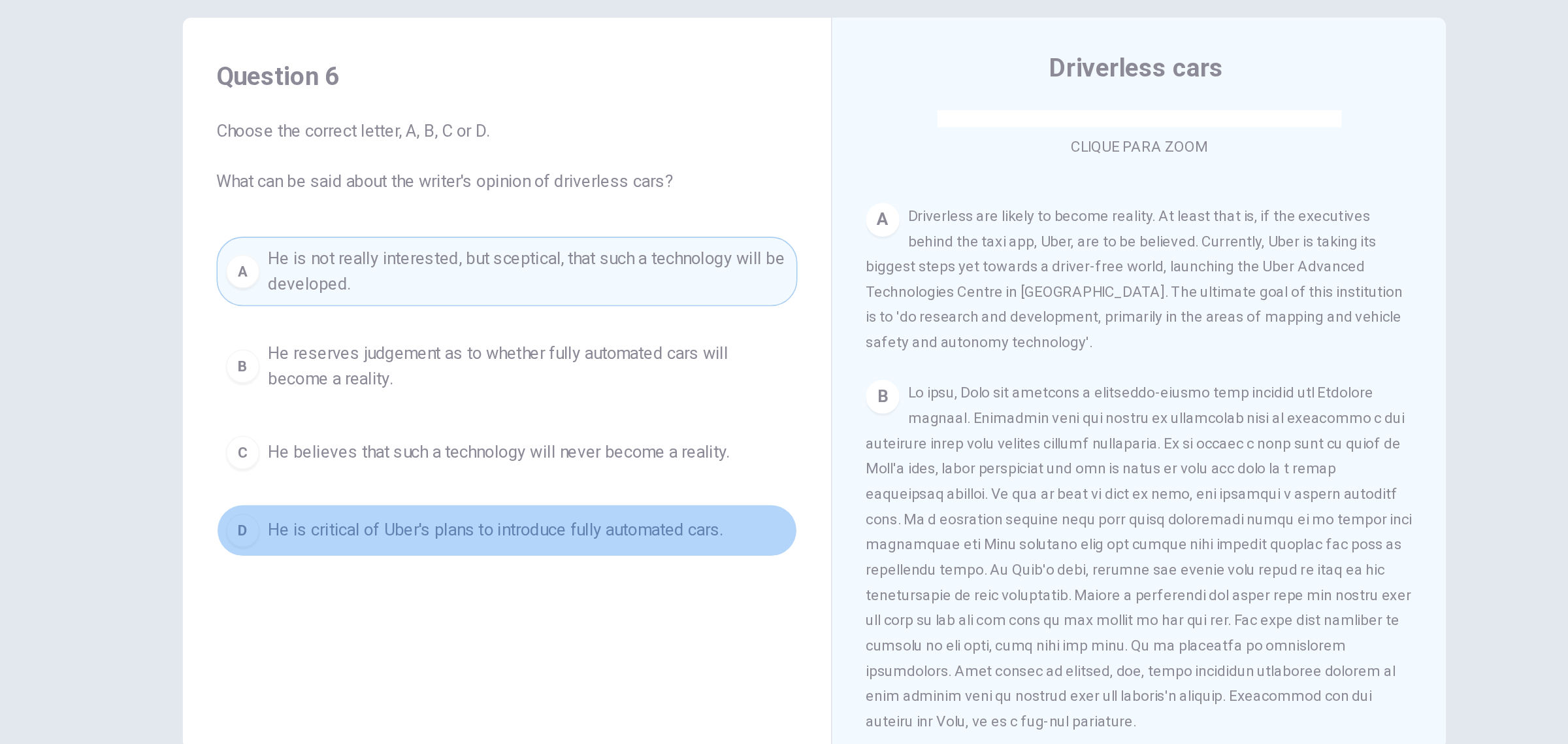
click at [652, 432] on span "He is critical of Uber's plans to introduce fully automated cars." at bounding box center [586, 428] width 282 height 16
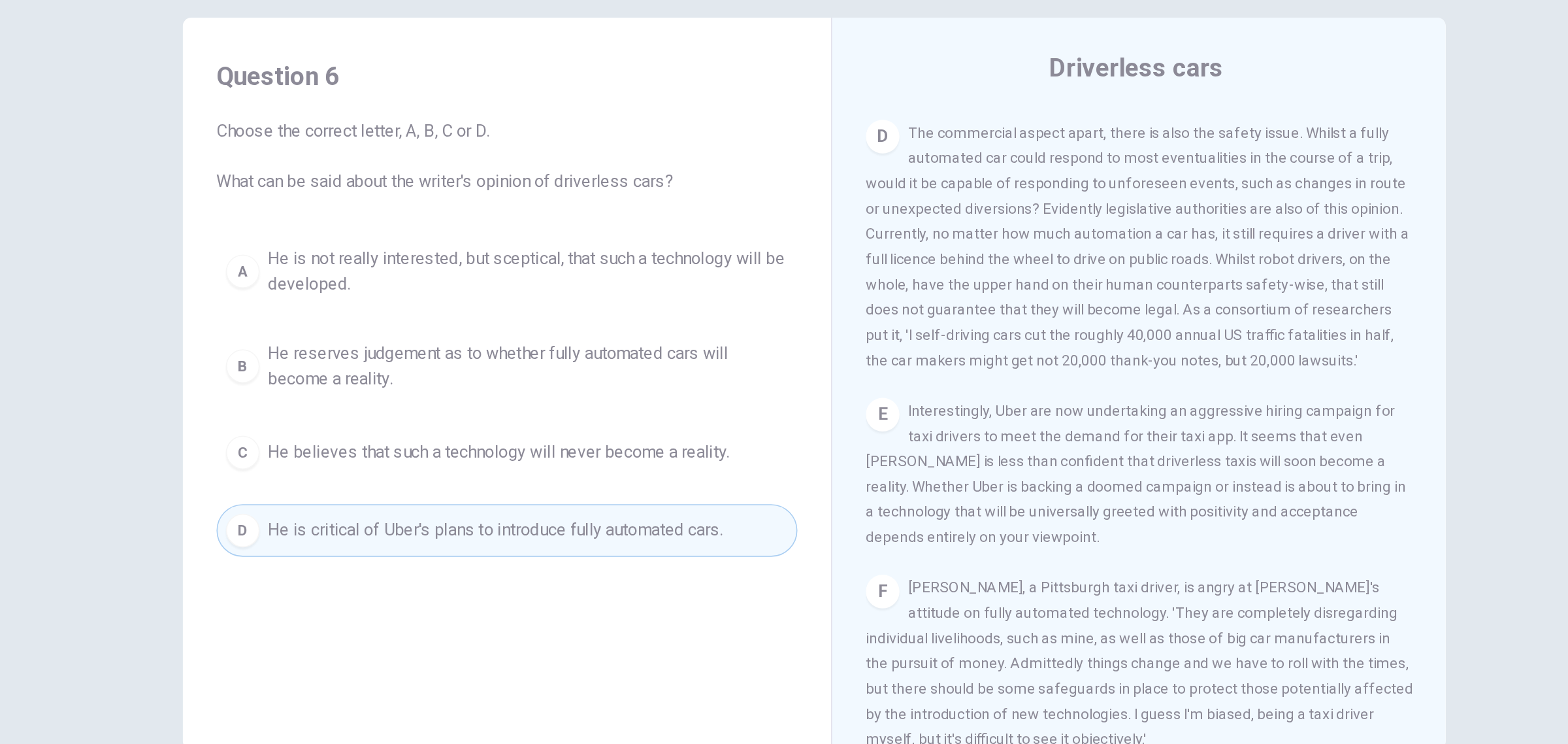
scroll to position [723, 0]
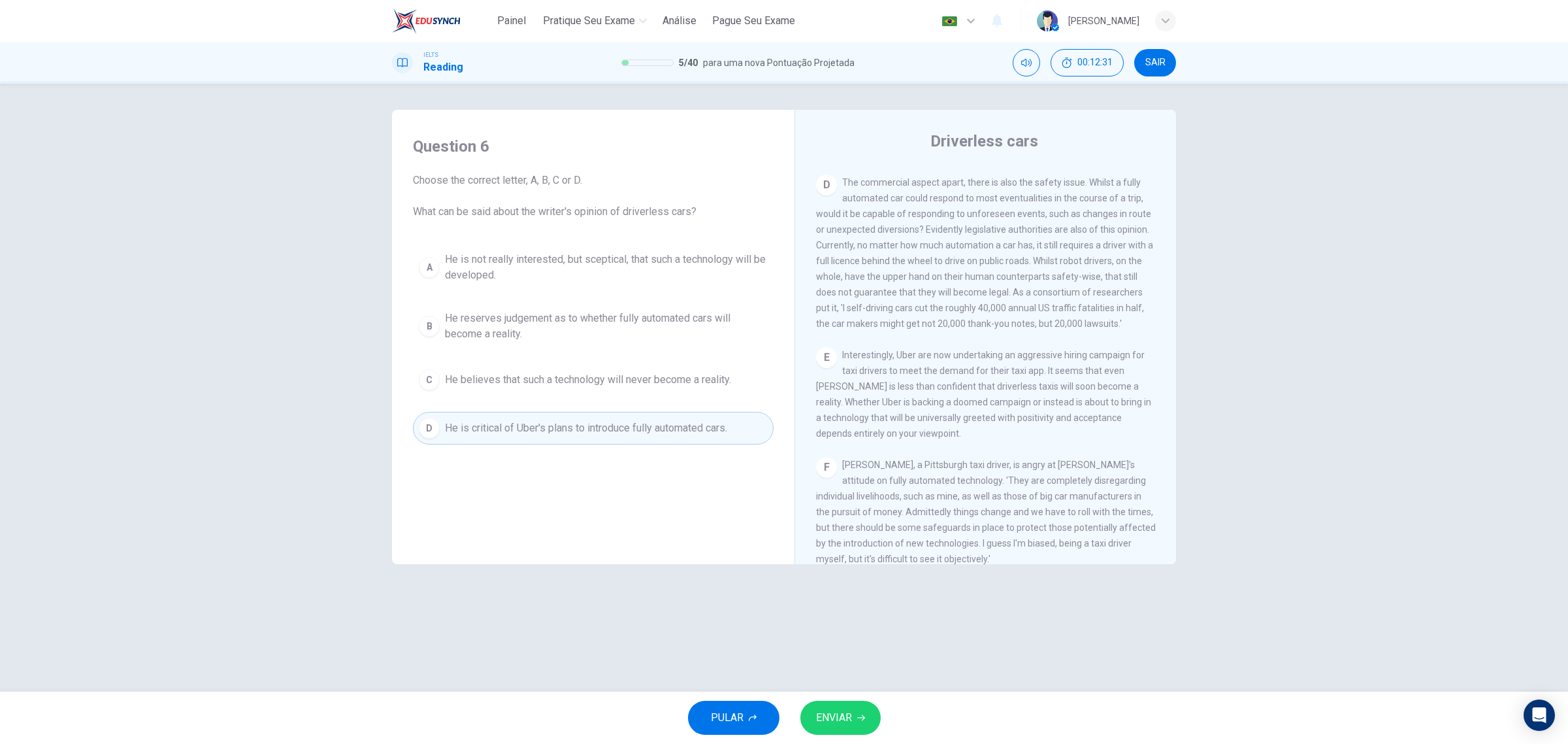
click at [841, 717] on span "ENVIAR" at bounding box center [833, 717] width 36 height 18
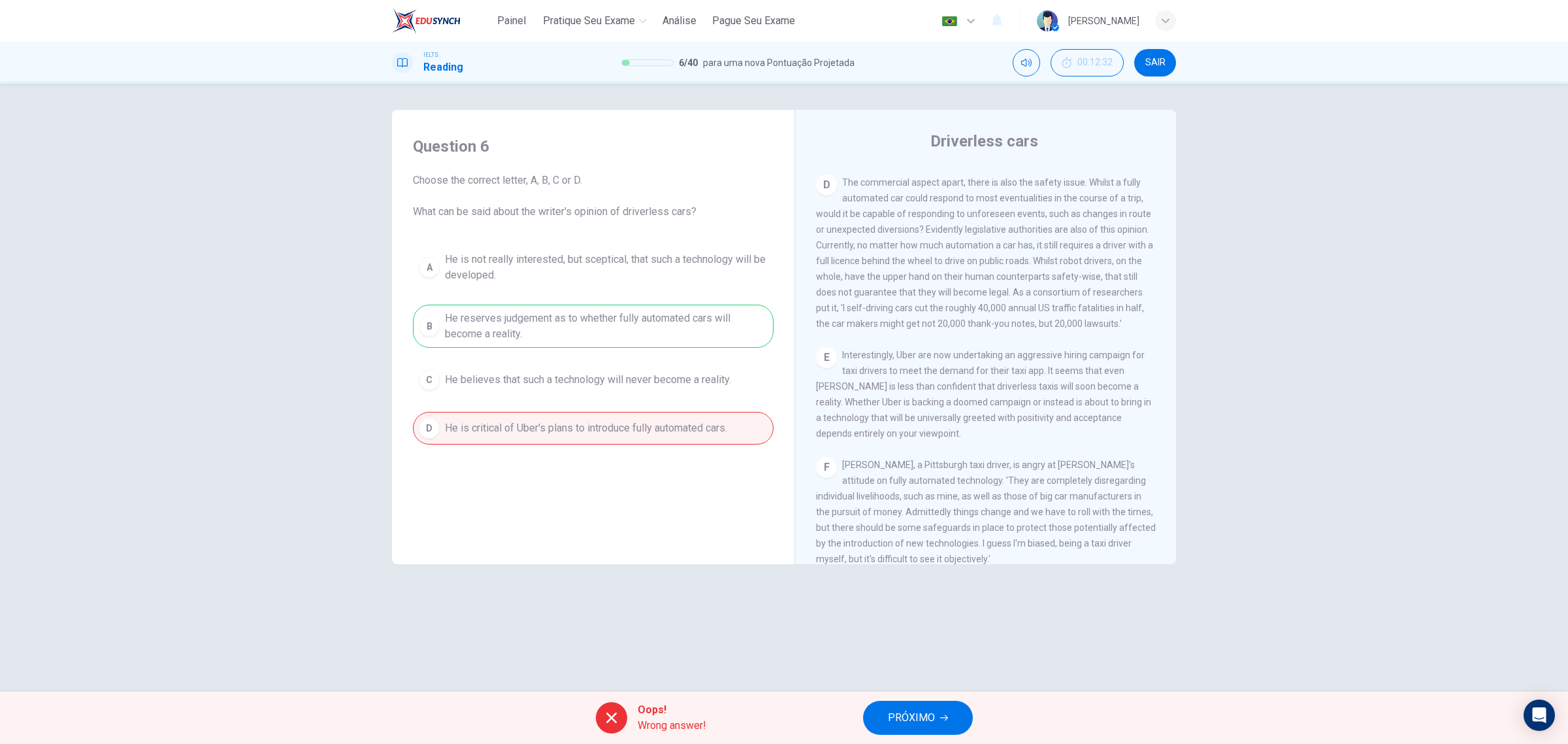
drag, startPoint x: 575, startPoint y: 328, endPoint x: 453, endPoint y: 324, distance: 122.1
click at [453, 324] on div "A He is not really interested, but sceptical, that such a technology will be de…" at bounding box center [593, 345] width 361 height 198
drag, startPoint x: 453, startPoint y: 324, endPoint x: 570, endPoint y: 332, distance: 117.3
click at [570, 332] on div "A He is not really interested, but sceptical, that such a technology will be de…" at bounding box center [593, 345] width 361 height 198
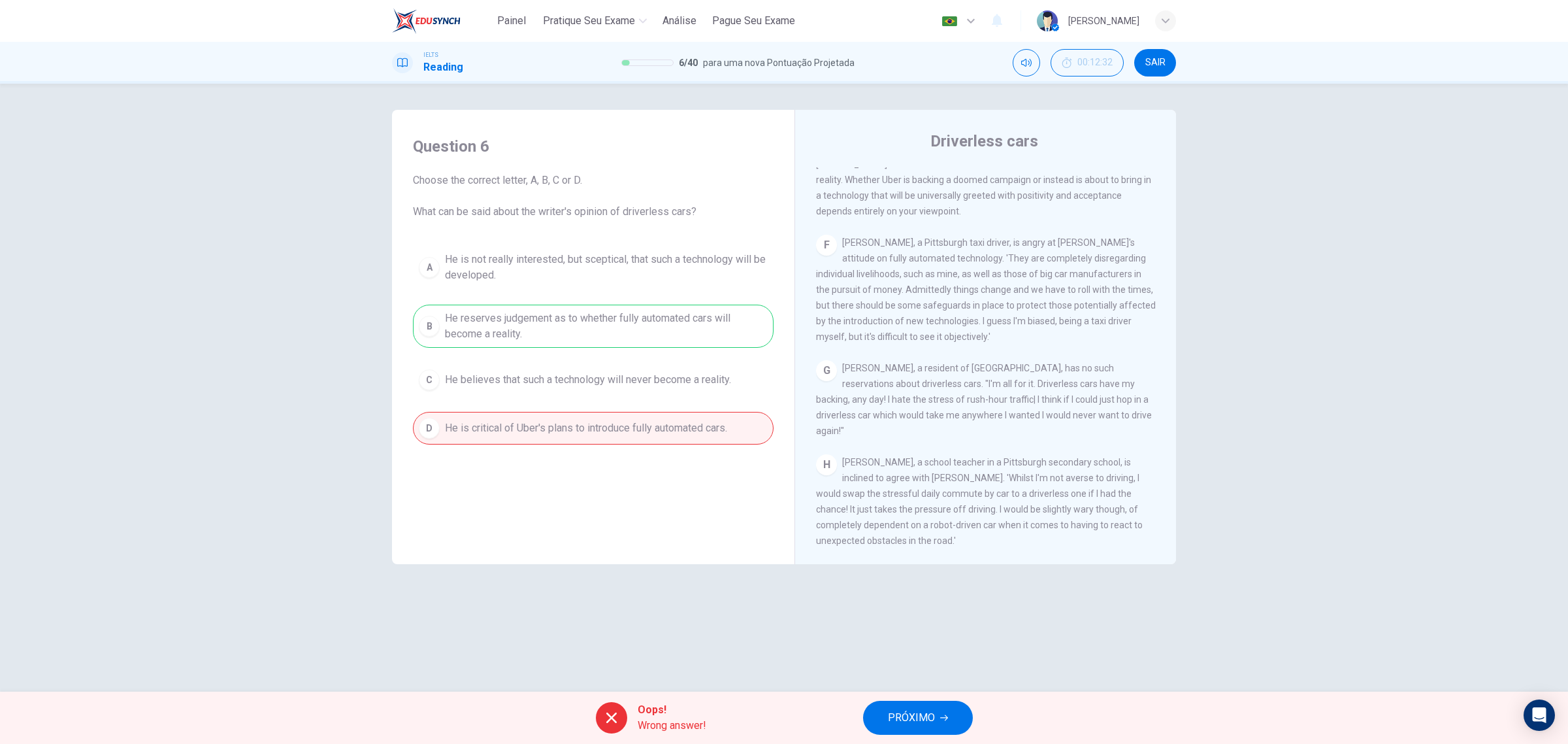
scroll to position [977, 0]
drag, startPoint x: 631, startPoint y: 341, endPoint x: 484, endPoint y: 282, distance: 158.4
click at [484, 282] on div "A He is not really interested, but sceptical, that such a technology will be de…" at bounding box center [593, 345] width 361 height 198
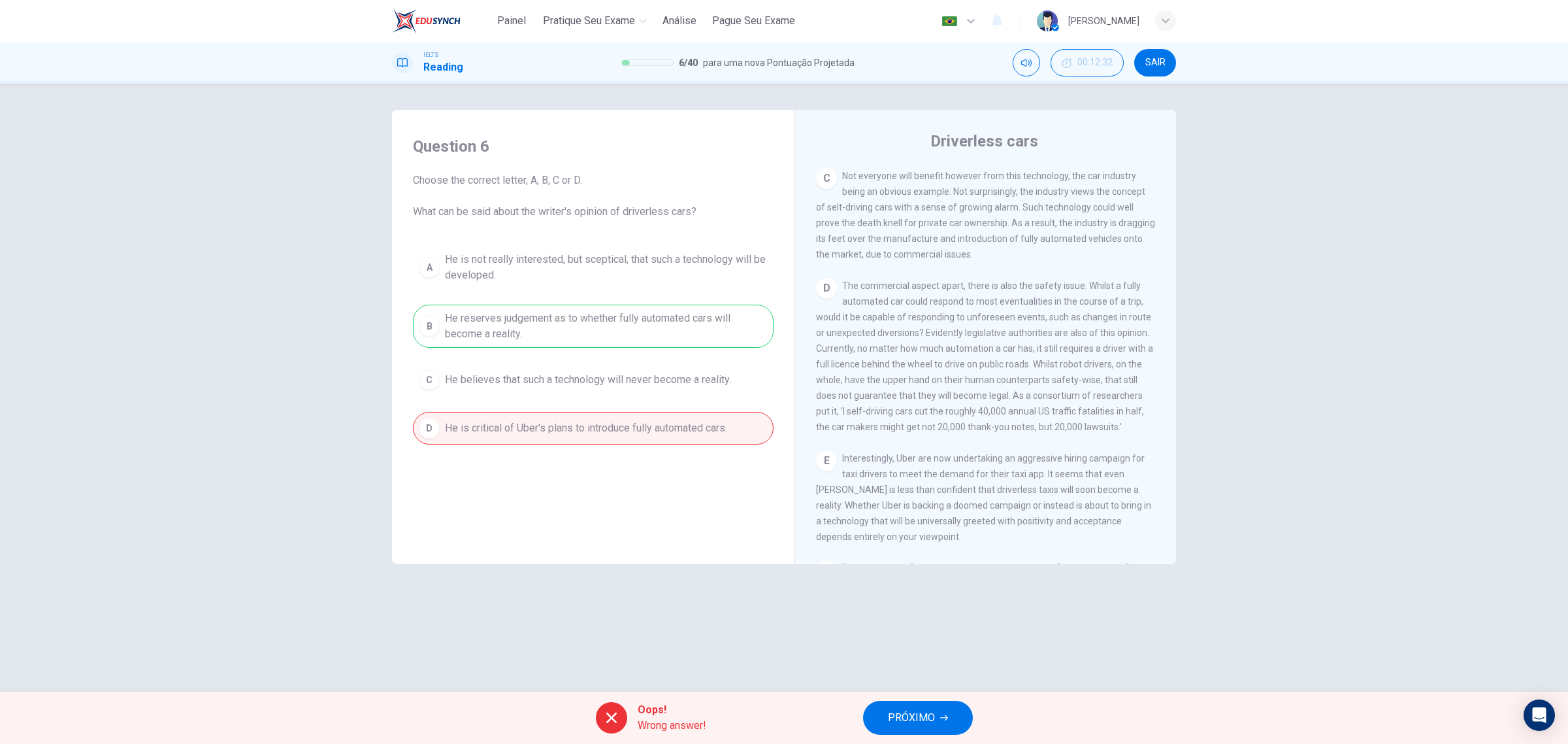
scroll to position [619, 0]
drag, startPoint x: 823, startPoint y: 197, endPoint x: 1162, endPoint y: 504, distance: 457.4
click at [1162, 504] on div "CLIQUE PARA ZOOM Clique para Zoom A Driverless are likely to become reality. At…" at bounding box center [994, 366] width 356 height 397
drag, startPoint x: 1082, startPoint y: 539, endPoint x: 613, endPoint y: 168, distance: 598.0
click at [613, 168] on div "Question 6 Choose the correct letter, A, B, C or D. What can be said about the …" at bounding box center [784, 336] width 784 height 454
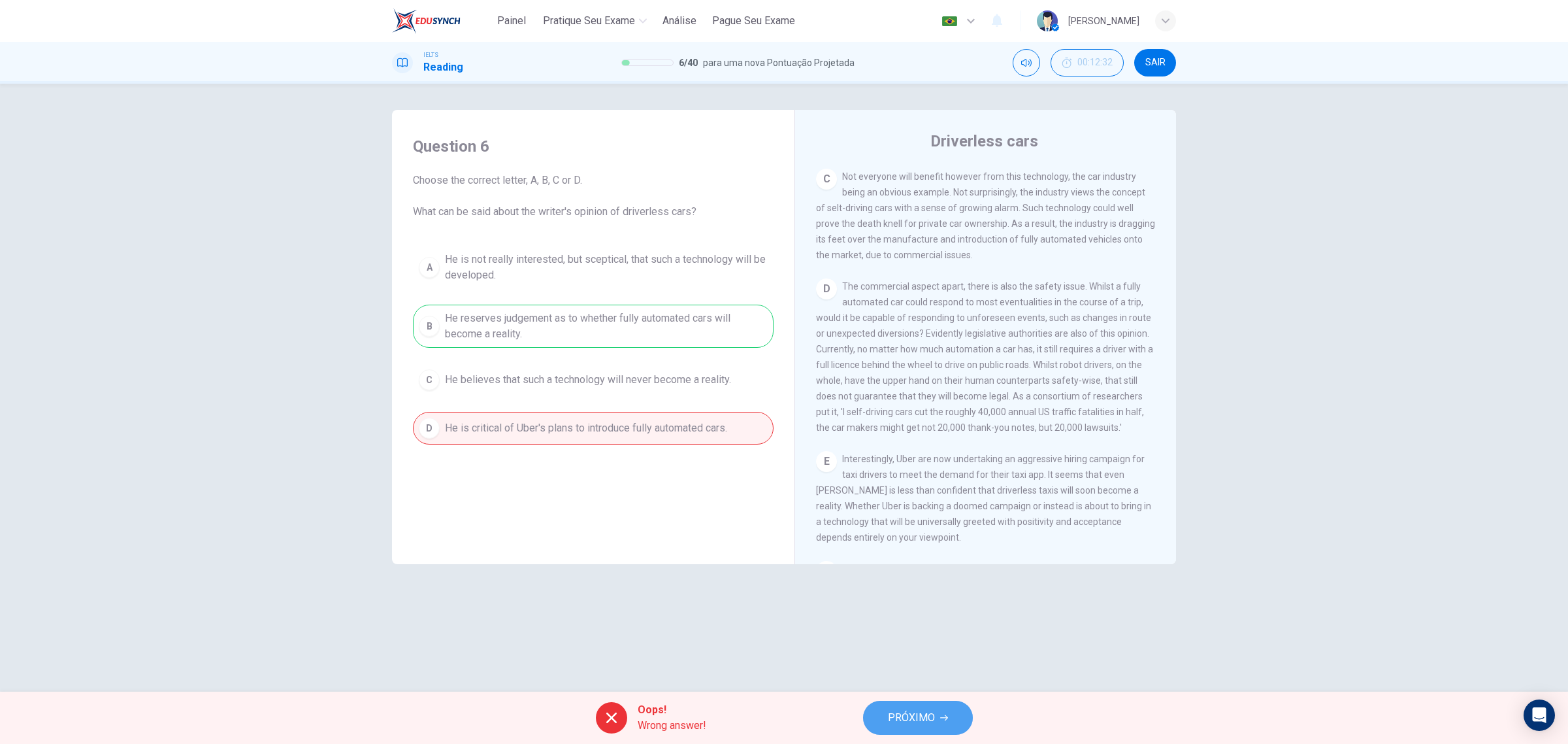
click at [935, 717] on span "PRÓXIMO" at bounding box center [911, 717] width 47 height 18
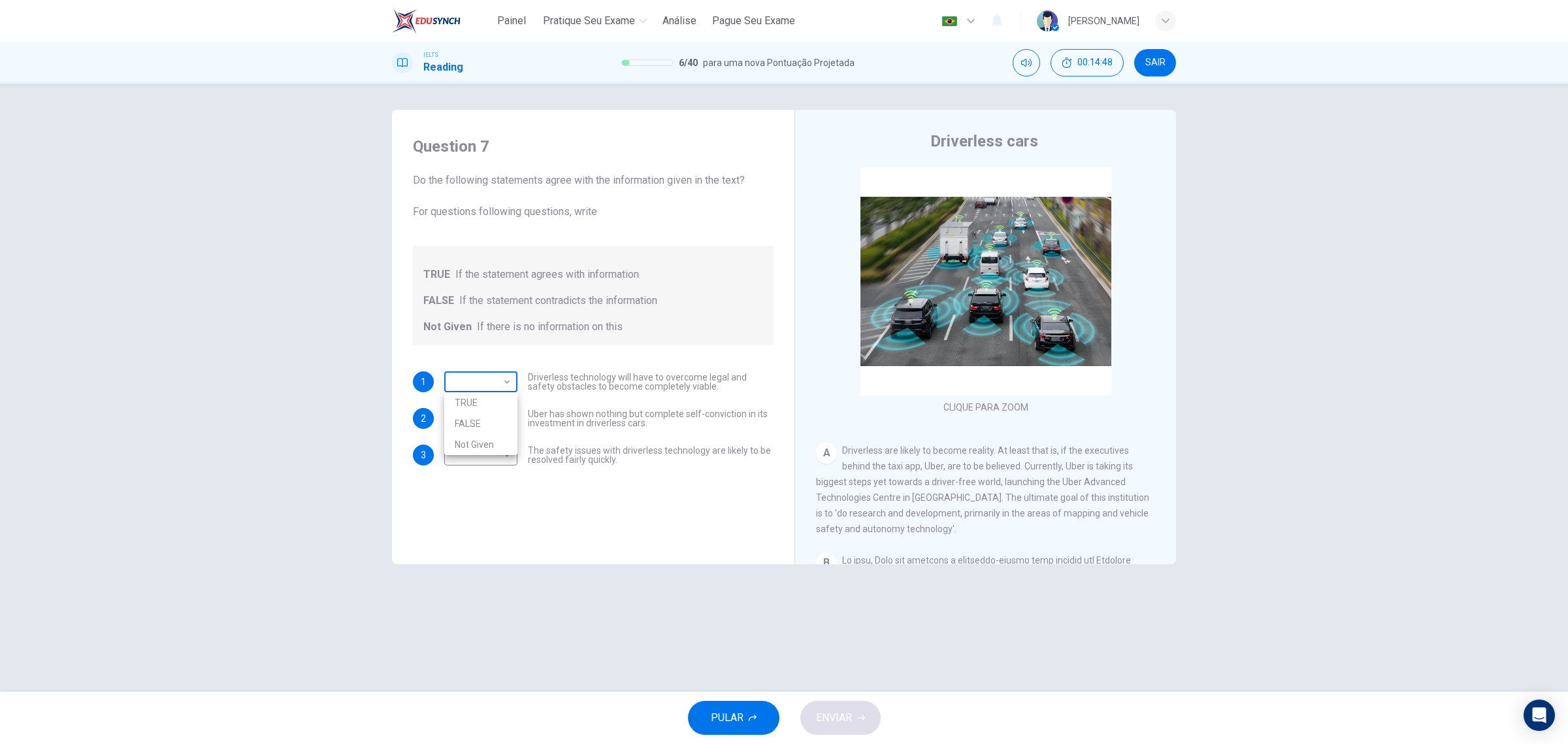
click at [481, 375] on body "Painel Pratique seu exame [PERSON_NAME] Seu Exame Português pt ​ [PERSON_NAME] …" at bounding box center [784, 372] width 1568 height 744
click at [576, 392] on div at bounding box center [784, 372] width 1568 height 744
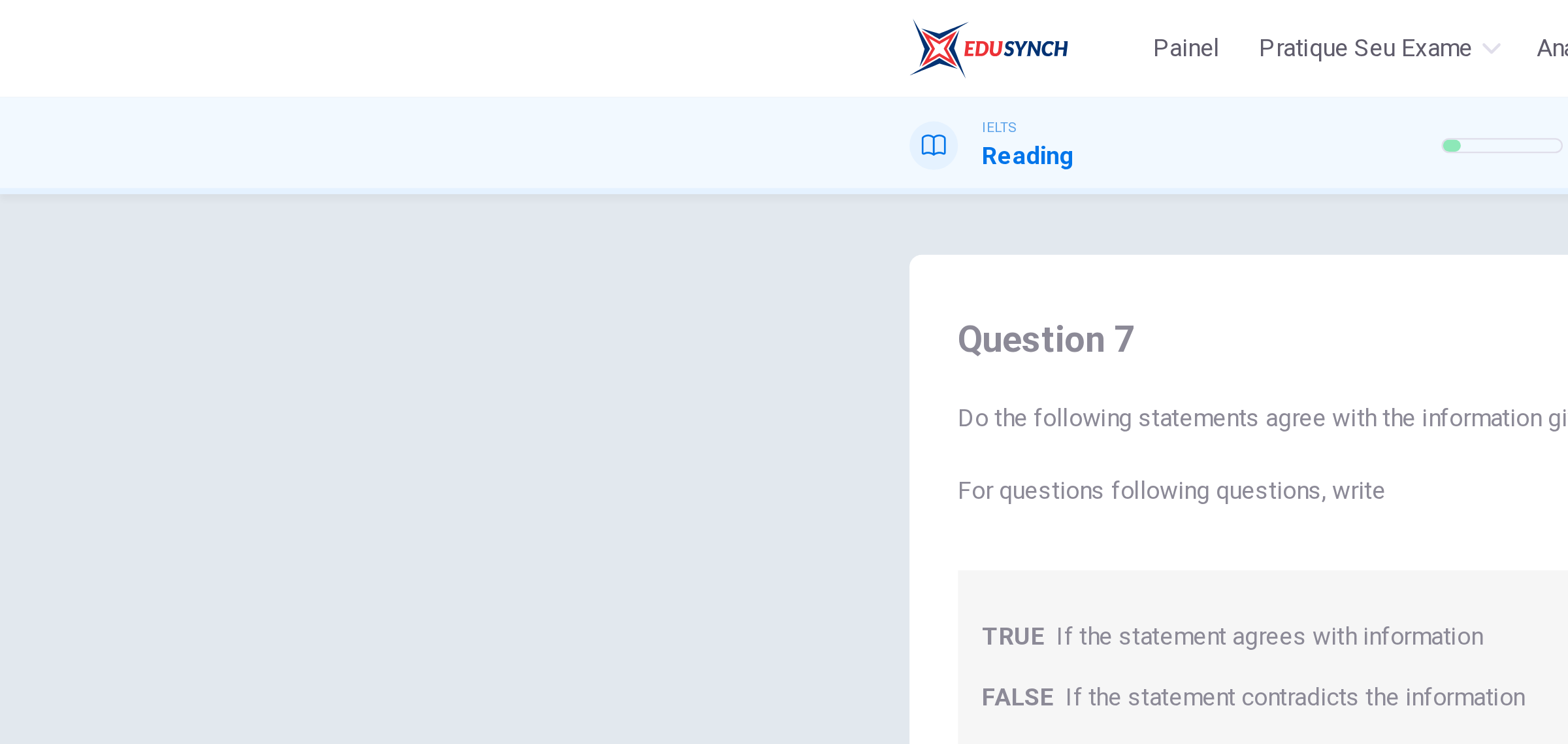
click at [160, 160] on body "Painel Pratique seu exame [PERSON_NAME] Seu Exame Português pt ​ [PERSON_NAME] …" at bounding box center [784, 372] width 1568 height 744
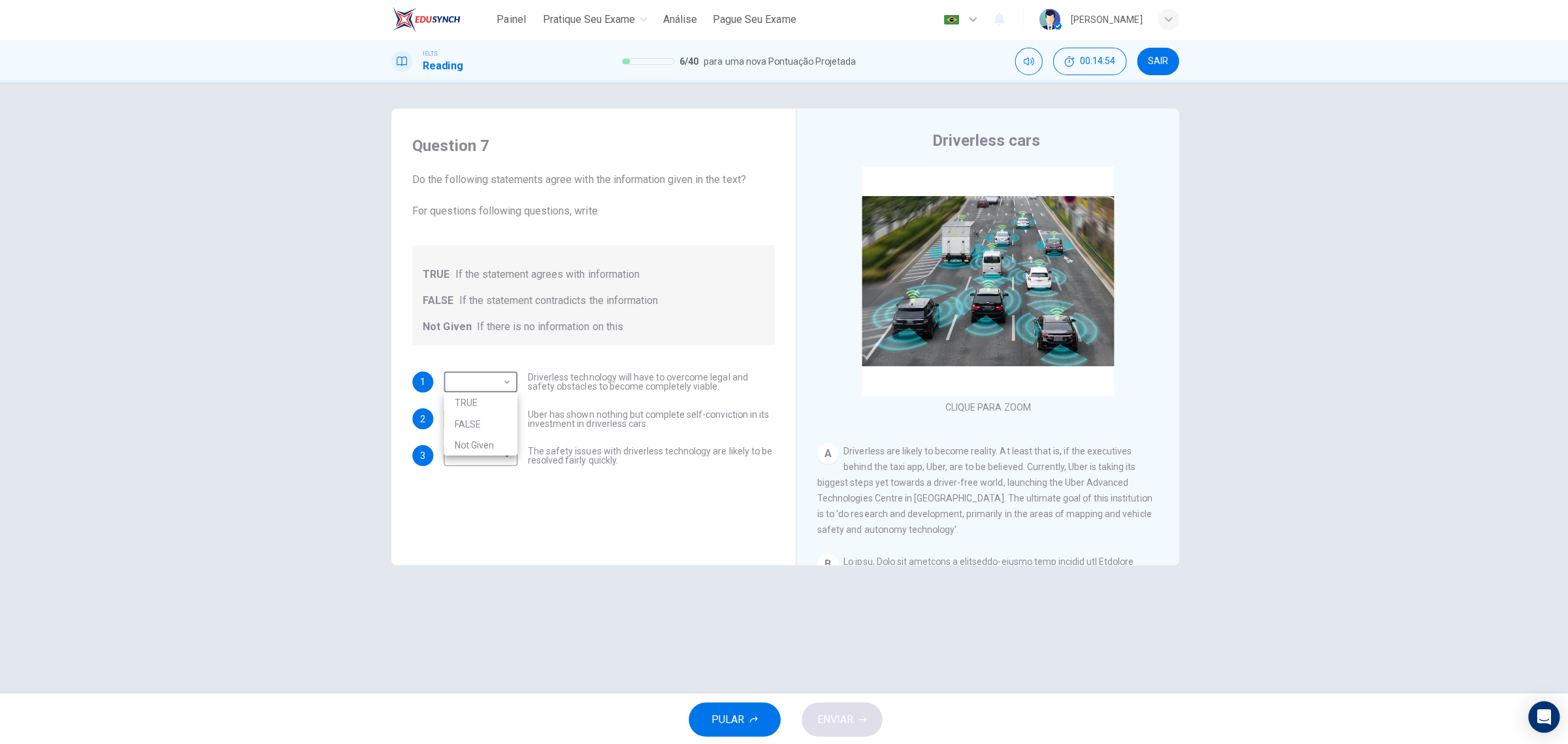
scroll to position [0, 0]
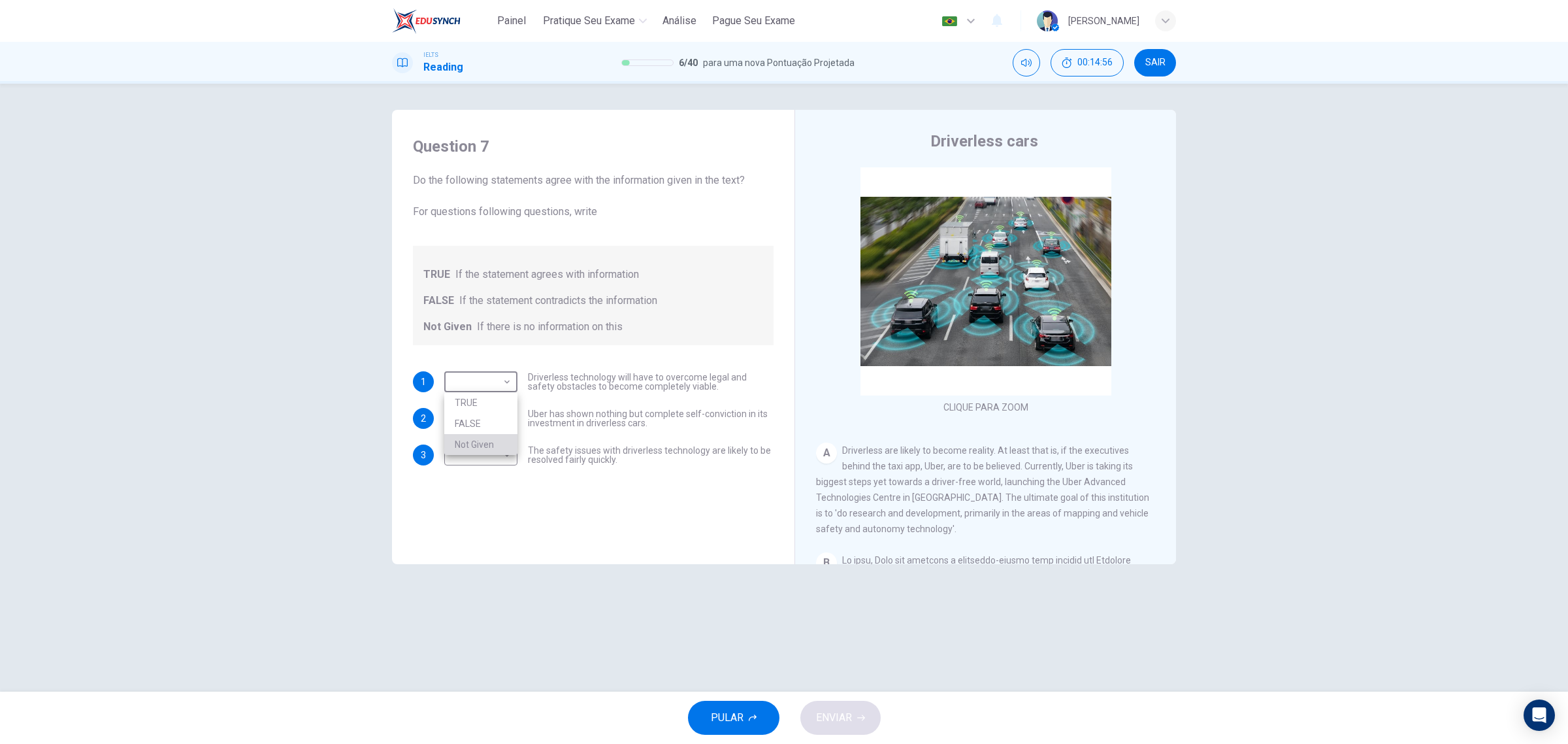
click at [497, 443] on li "Not Given" at bounding box center [481, 444] width 73 height 21
click at [494, 389] on body "Painel Pratique seu exame [PERSON_NAME] Seu Exame Português pt ​ [PERSON_NAME] …" at bounding box center [784, 372] width 1568 height 744
click at [488, 403] on li "TRUE" at bounding box center [481, 402] width 73 height 21
type input "TRUE"
click at [505, 420] on body "Painel Pratique seu exame [PERSON_NAME] Seu Exame Português pt ​ [PERSON_NAME] …" at bounding box center [784, 372] width 1568 height 744
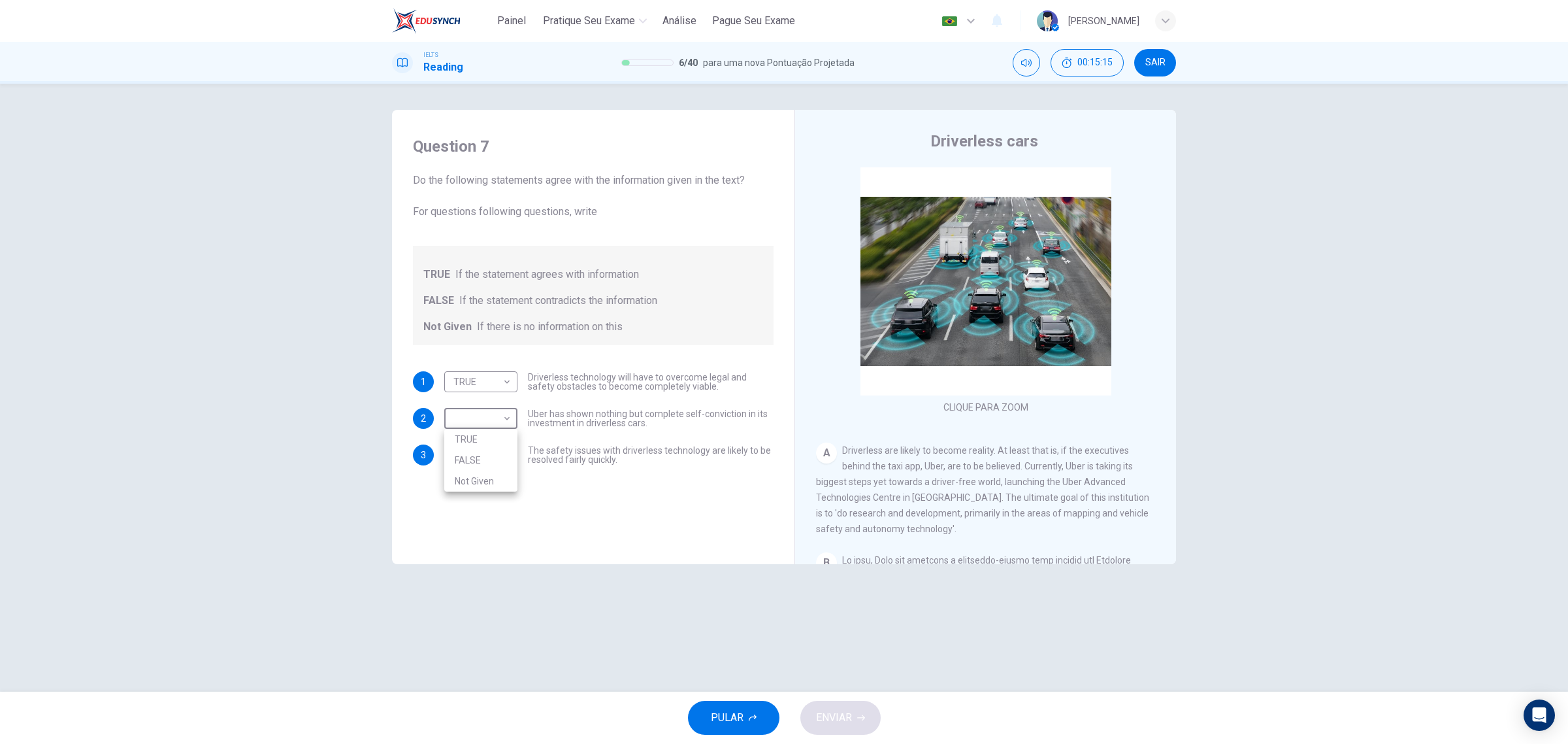
click at [570, 471] on div at bounding box center [784, 372] width 1568 height 744
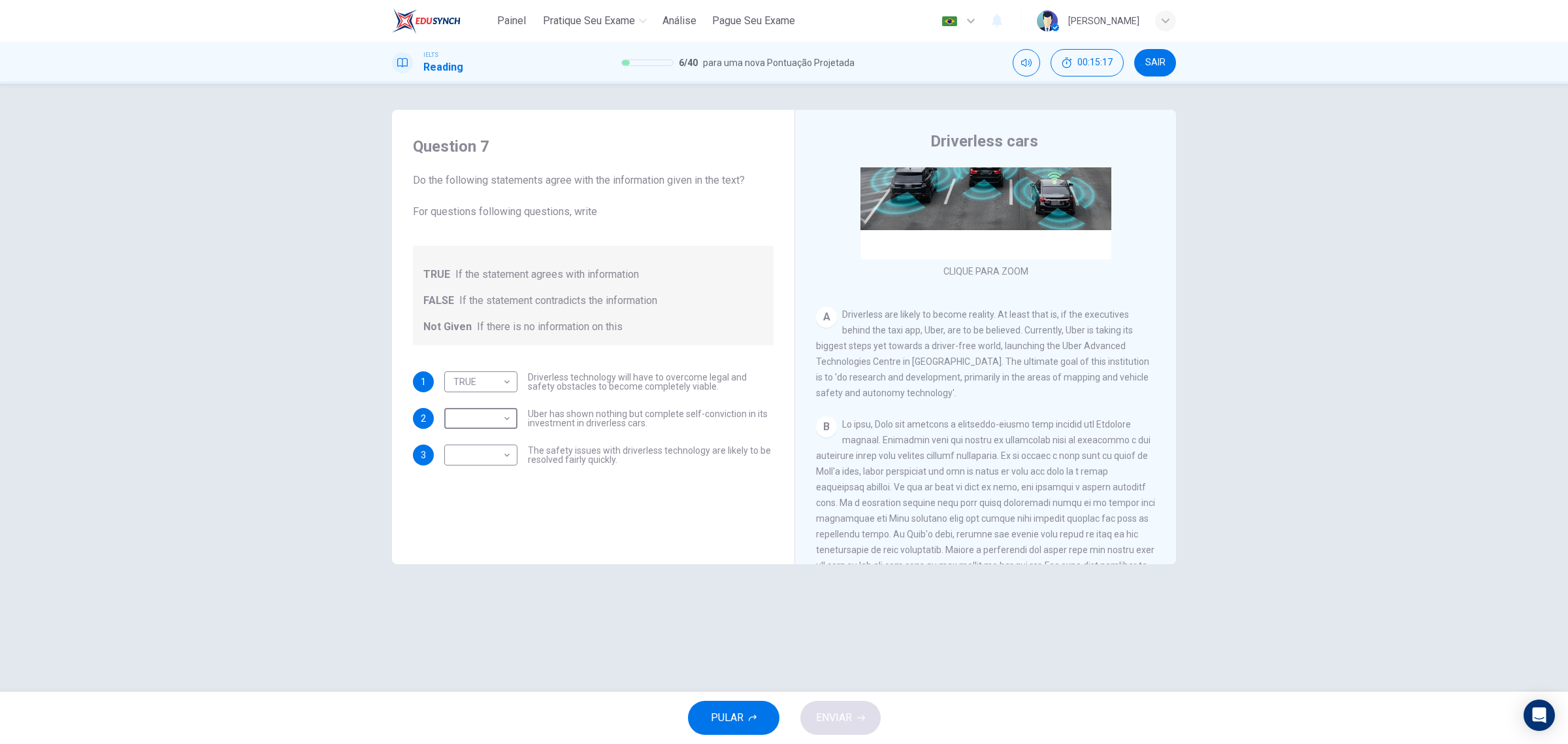
scroll to position [139, 0]
click at [484, 421] on body "Painel Pratique seu exame [PERSON_NAME] Seu Exame Português pt ​ [PERSON_NAME] …" at bounding box center [784, 372] width 1568 height 744
click at [501, 450] on li "FALSE" at bounding box center [481, 460] width 73 height 21
type input "FALSE"
click at [474, 450] on body "Painel Pratique seu exame [PERSON_NAME] Seu Exame Português pt ​ [PERSON_NAME] …" at bounding box center [784, 372] width 1568 height 744
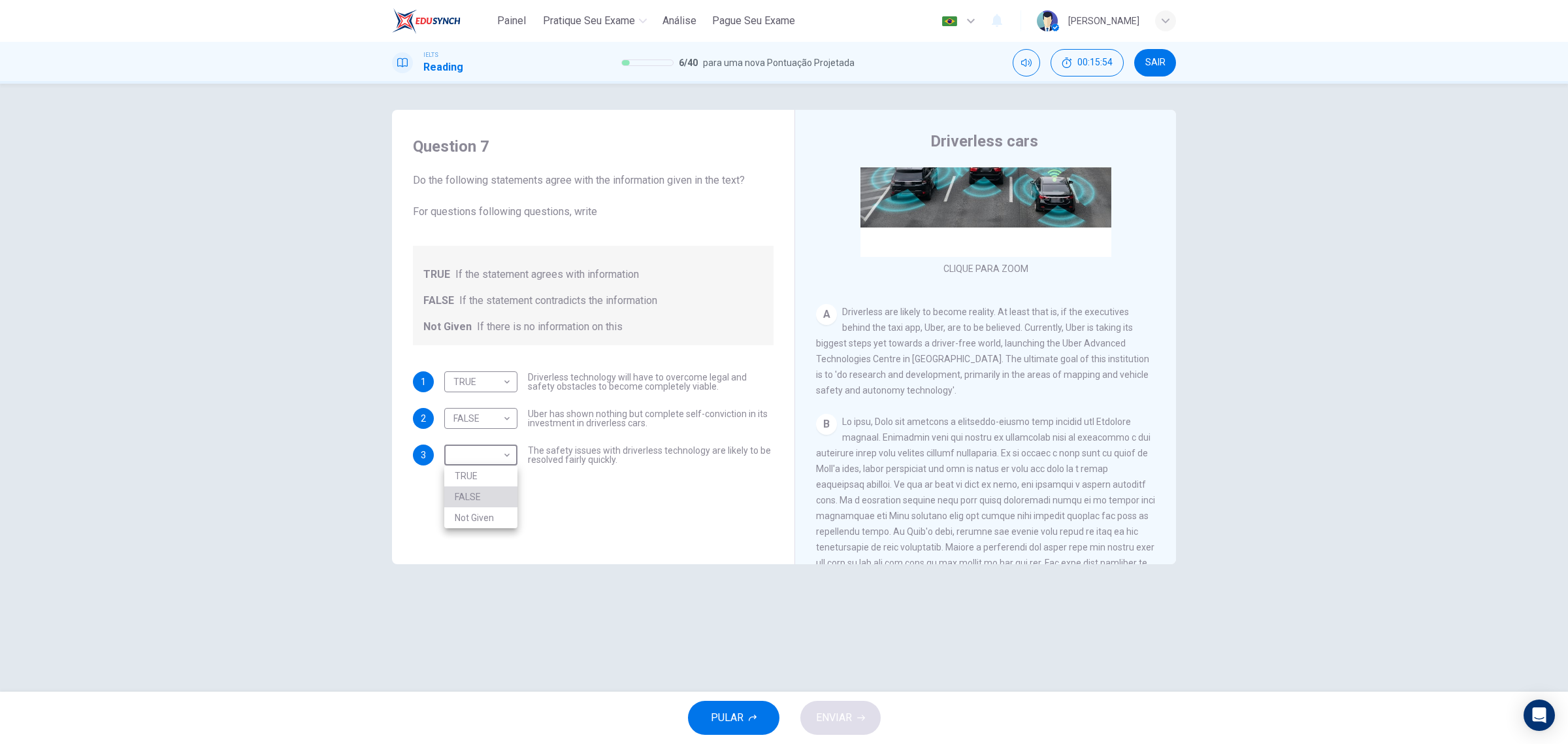
click at [487, 491] on li "FALSE" at bounding box center [481, 496] width 73 height 21
type input "FALSE"
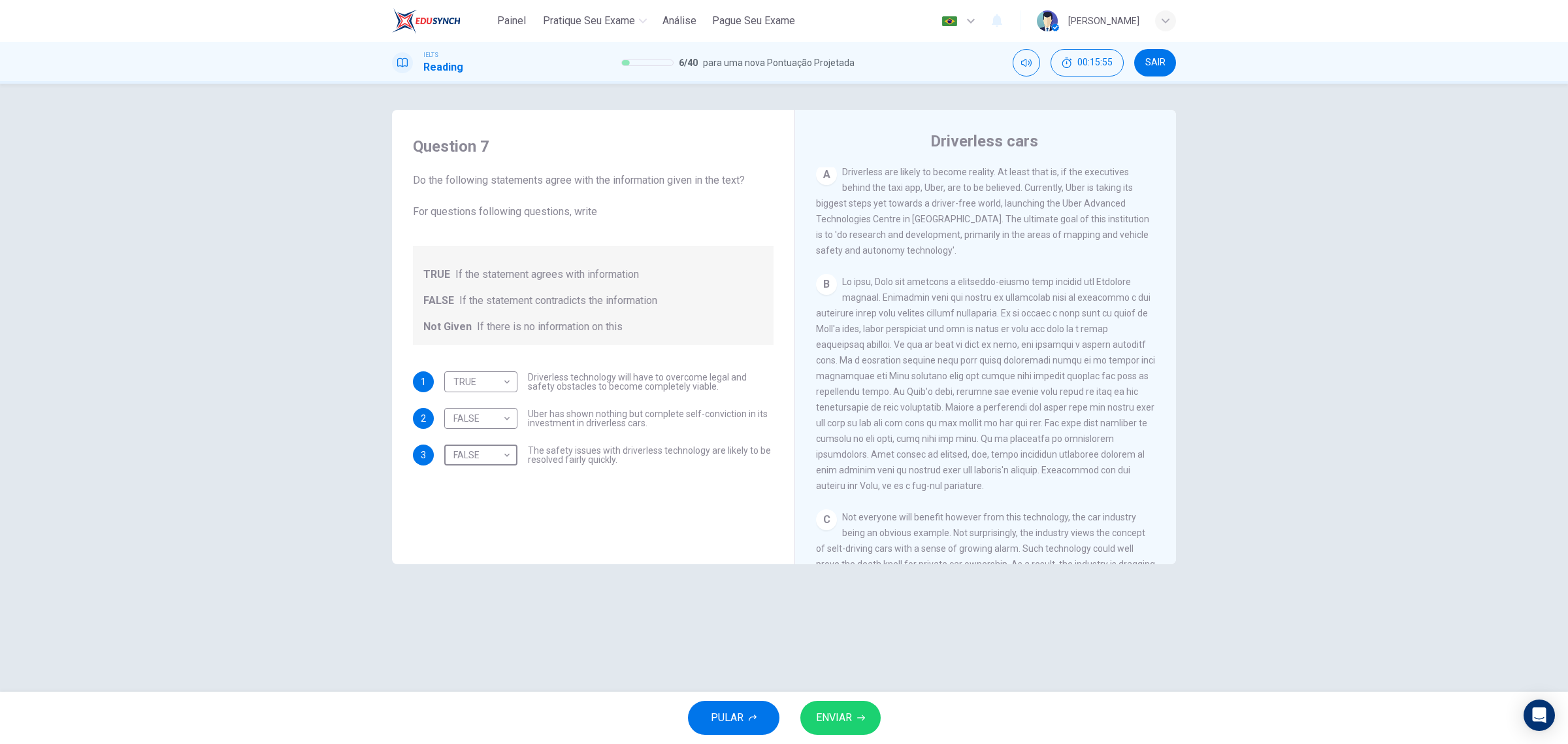
scroll to position [285, 0]
click at [835, 716] on span "ENVIAR" at bounding box center [833, 717] width 36 height 18
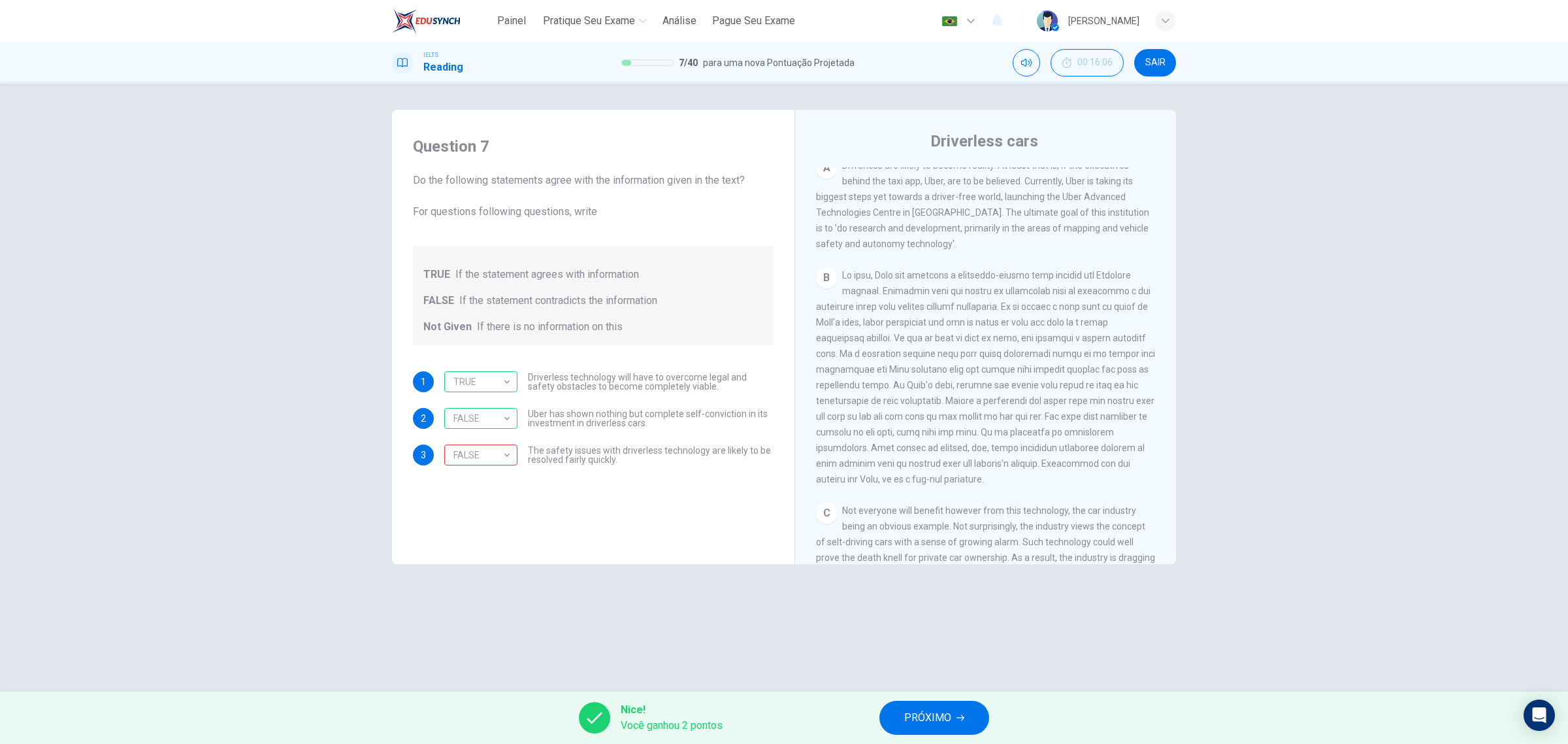
click at [945, 697] on div "Nice! Você ganhou 2 pontos PRÓXIMO" at bounding box center [784, 717] width 1568 height 52
click at [938, 719] on span "PRÓXIMO" at bounding box center [927, 717] width 47 height 18
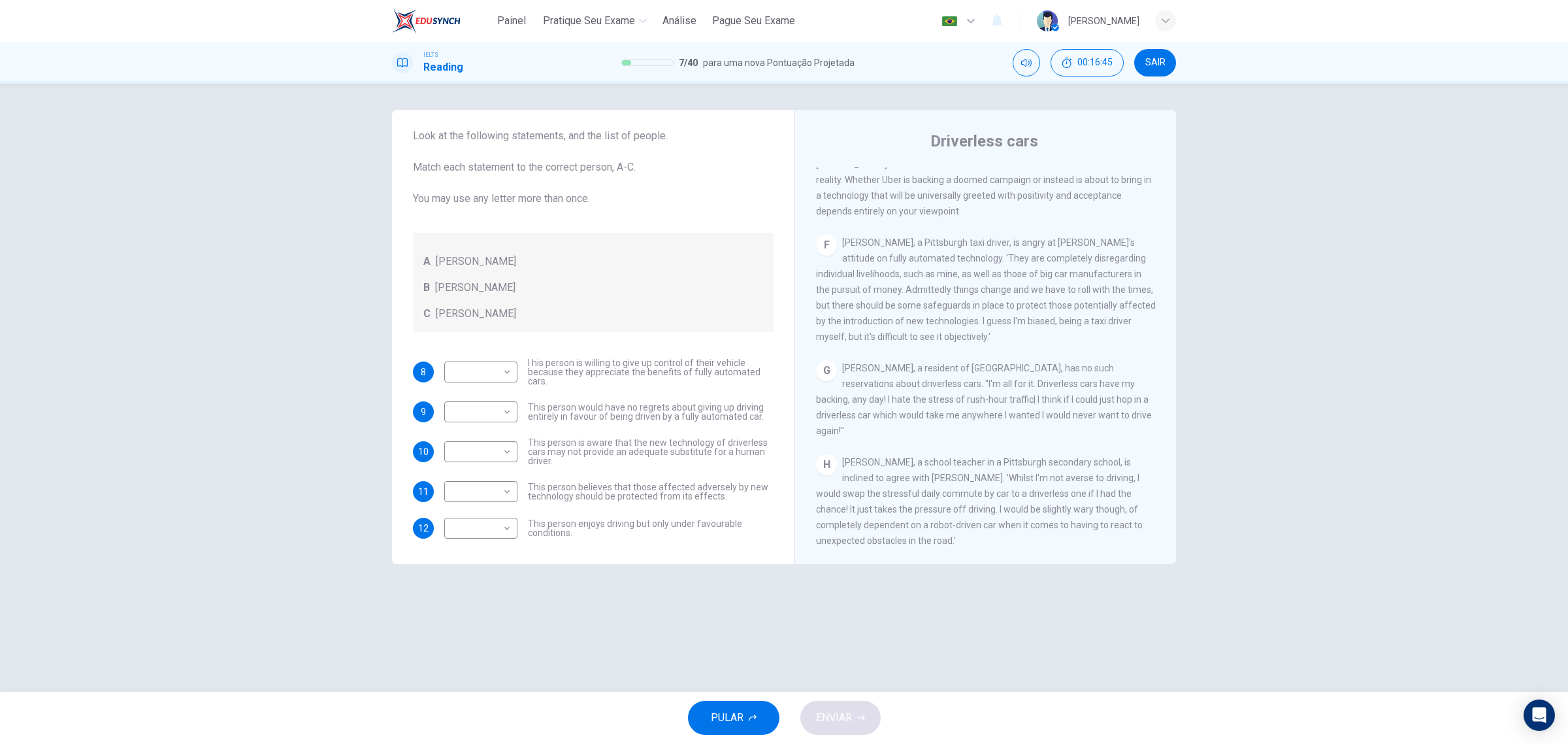
scroll to position [972, 0]
click at [504, 407] on body "Painel Pratique seu exame [PERSON_NAME] Seu Exame Português pt ​ [PERSON_NAME] …" at bounding box center [784, 372] width 1568 height 744
click at [487, 462] on li "B" at bounding box center [481, 452] width 73 height 21
type input "B"
click at [510, 494] on body "Painel Pratique seu exame [PERSON_NAME] Seu Exame Português pt ​ [PERSON_NAME] …" at bounding box center [784, 372] width 1568 height 744
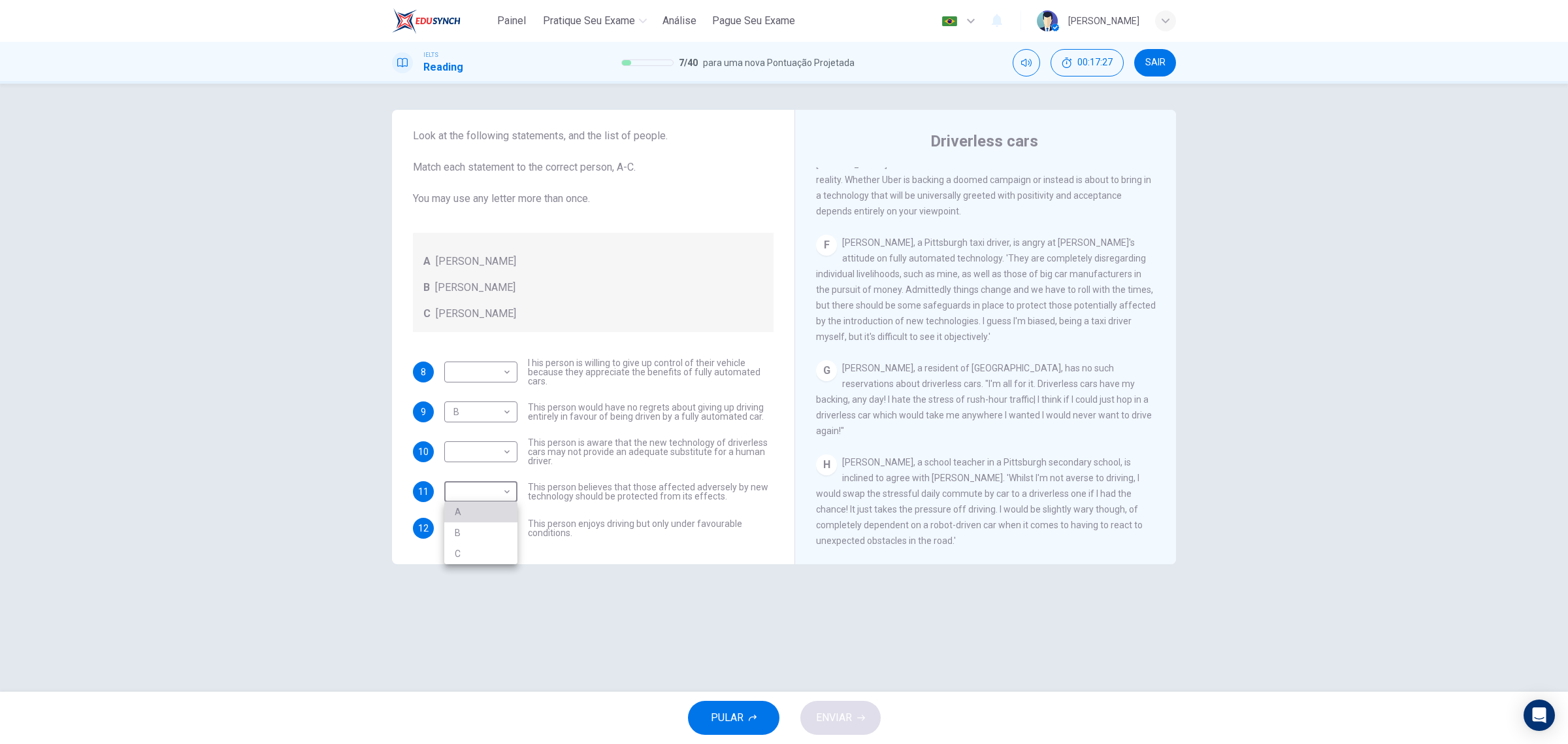
click at [502, 520] on li "A" at bounding box center [481, 512] width 73 height 21
type input "A"
click at [511, 458] on body "Painel Pratique seu exame [PERSON_NAME] Seu Exame Português pt ​ [PERSON_NAME] …" at bounding box center [784, 372] width 1568 height 744
click at [491, 464] on li "A" at bounding box center [481, 472] width 73 height 21
type input "A"
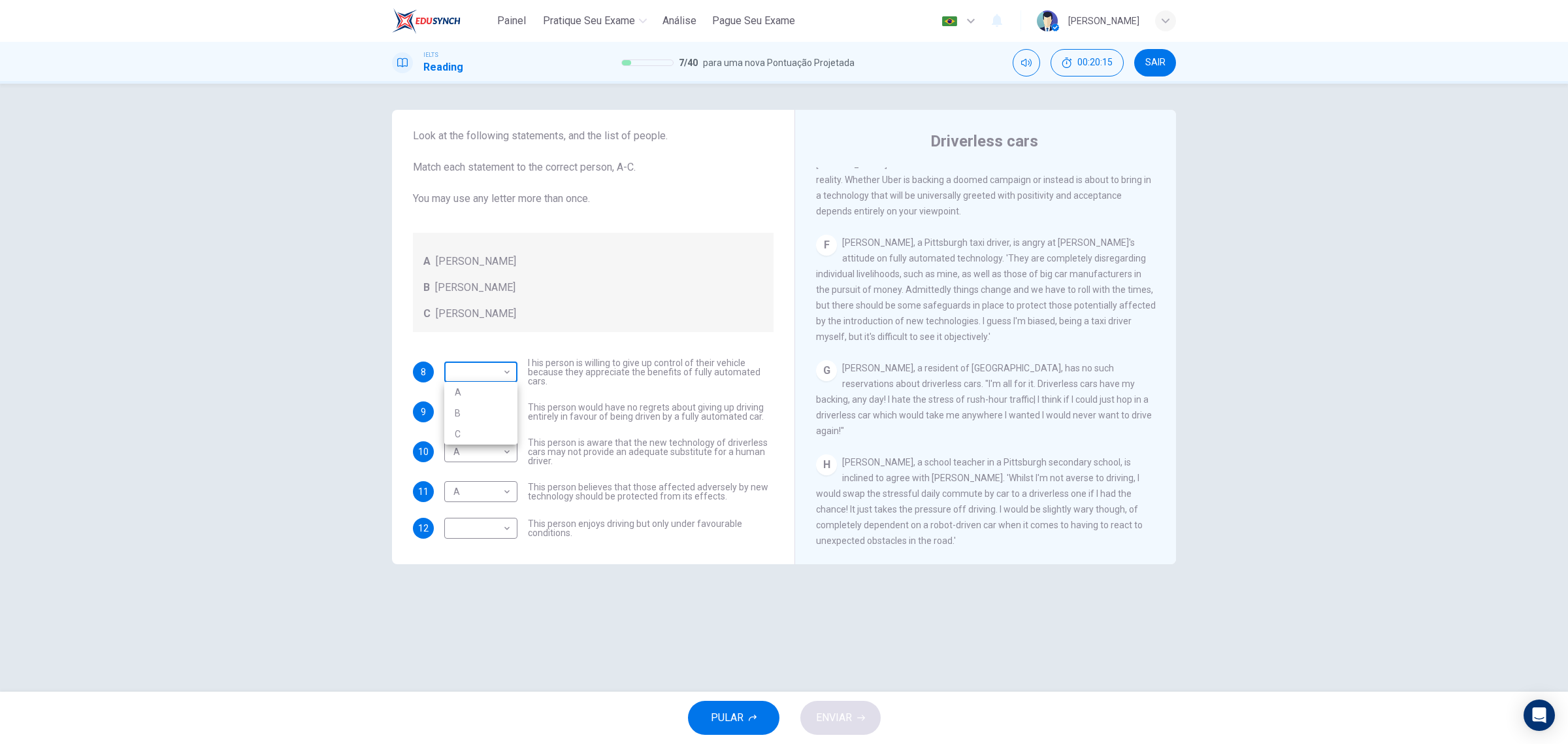
click at [484, 369] on body "Painel Pratique seu exame [PERSON_NAME] Seu Exame Português pt ​ [PERSON_NAME] …" at bounding box center [784, 372] width 1568 height 744
click at [458, 531] on div at bounding box center [784, 372] width 1568 height 744
click at [458, 531] on body "Painel Pratique seu exame [PERSON_NAME] Seu Exame Português pt ​ [PERSON_NAME] …" at bounding box center [784, 372] width 1568 height 744
click at [482, 587] on li "C" at bounding box center [481, 590] width 73 height 21
type input "C"
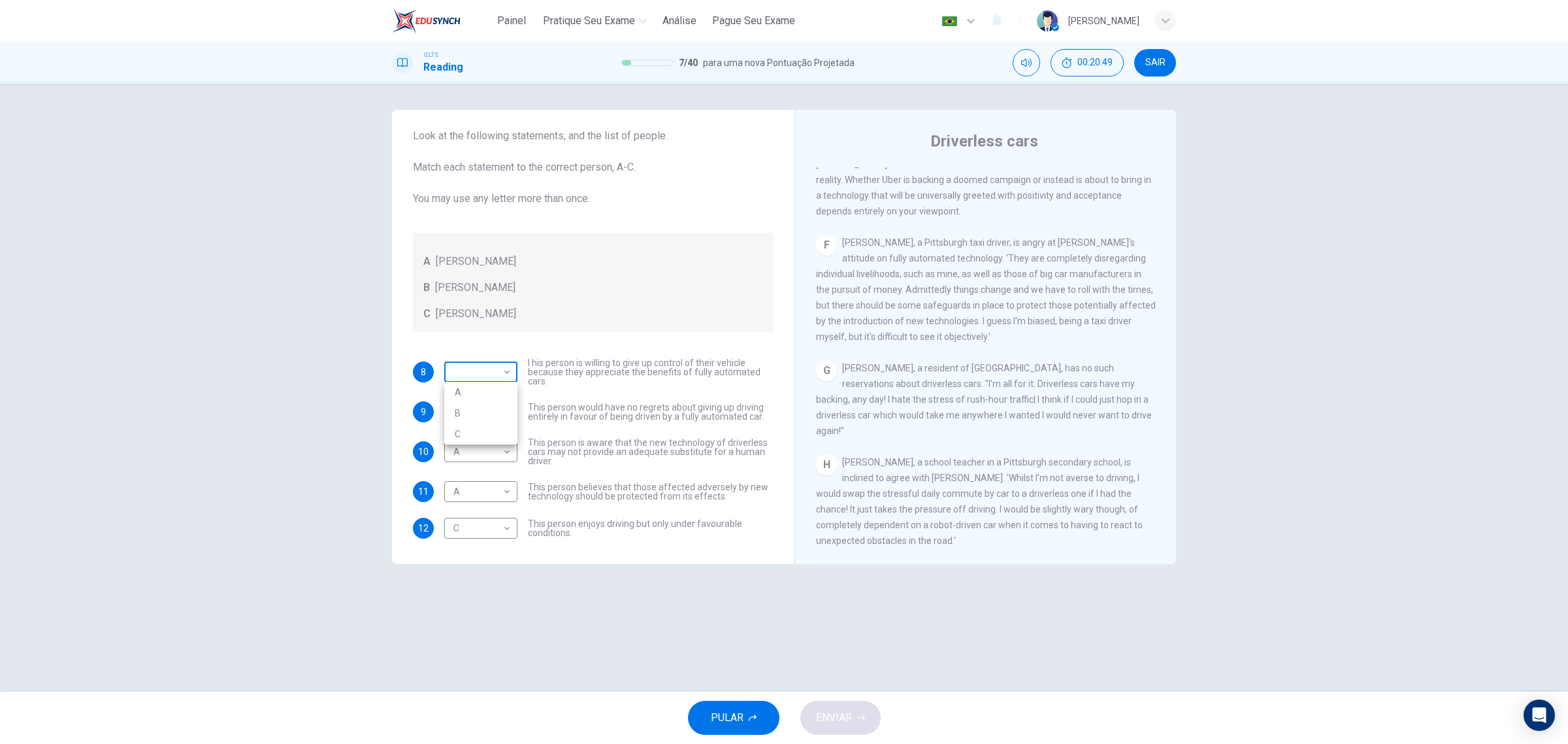
click at [502, 371] on body "Painel Pratique seu exame [PERSON_NAME] Seu Exame Português pt ​ [PERSON_NAME] …" at bounding box center [784, 372] width 1568 height 744
click at [481, 426] on li "C" at bounding box center [481, 433] width 73 height 21
type input "C"
click at [837, 727] on span "ENVIAR" at bounding box center [833, 717] width 36 height 18
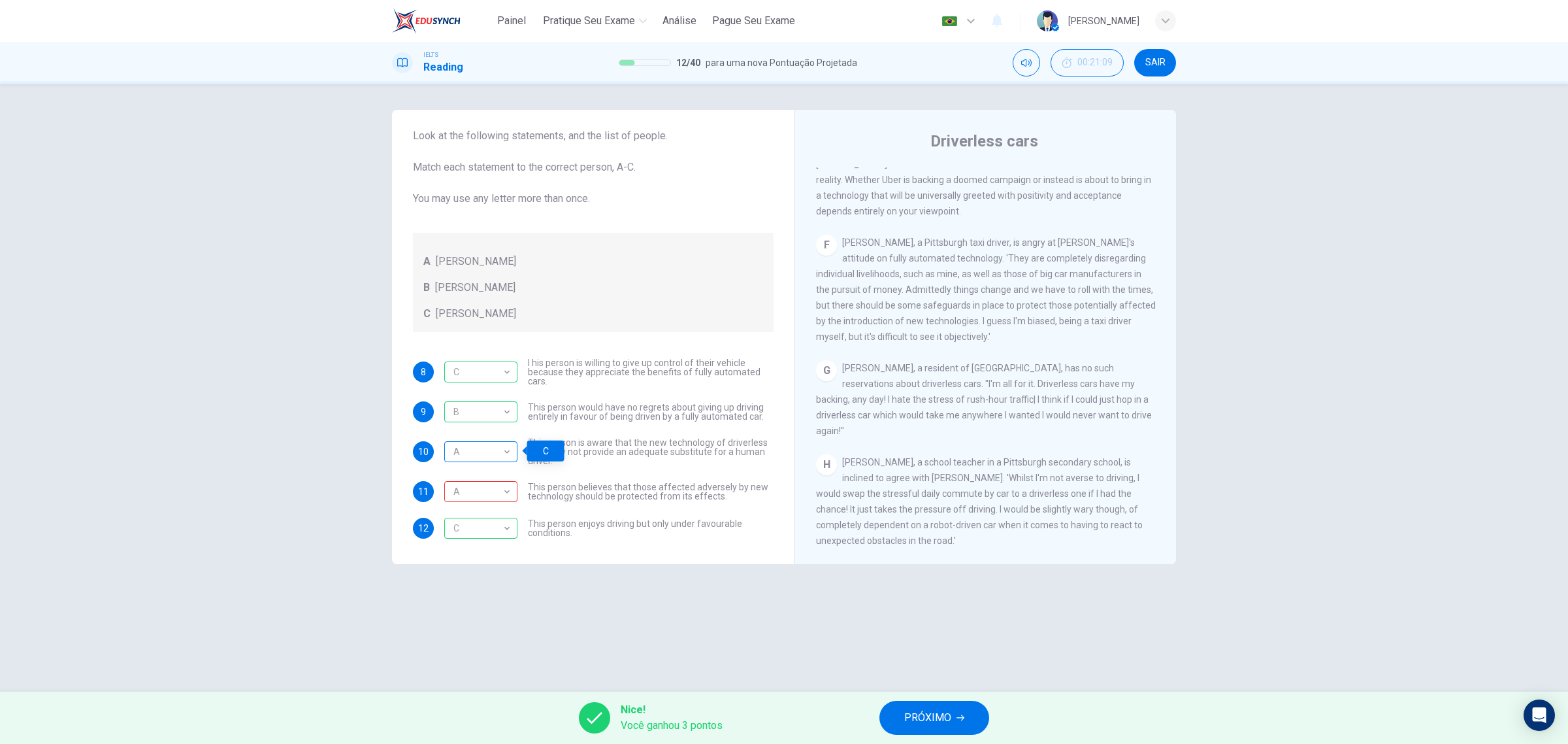
click at [491, 452] on div "A" at bounding box center [478, 452] width 69 height 37
click at [479, 489] on div "A" at bounding box center [478, 492] width 69 height 37
click at [938, 717] on span "PRÓXIMO" at bounding box center [927, 717] width 47 height 18
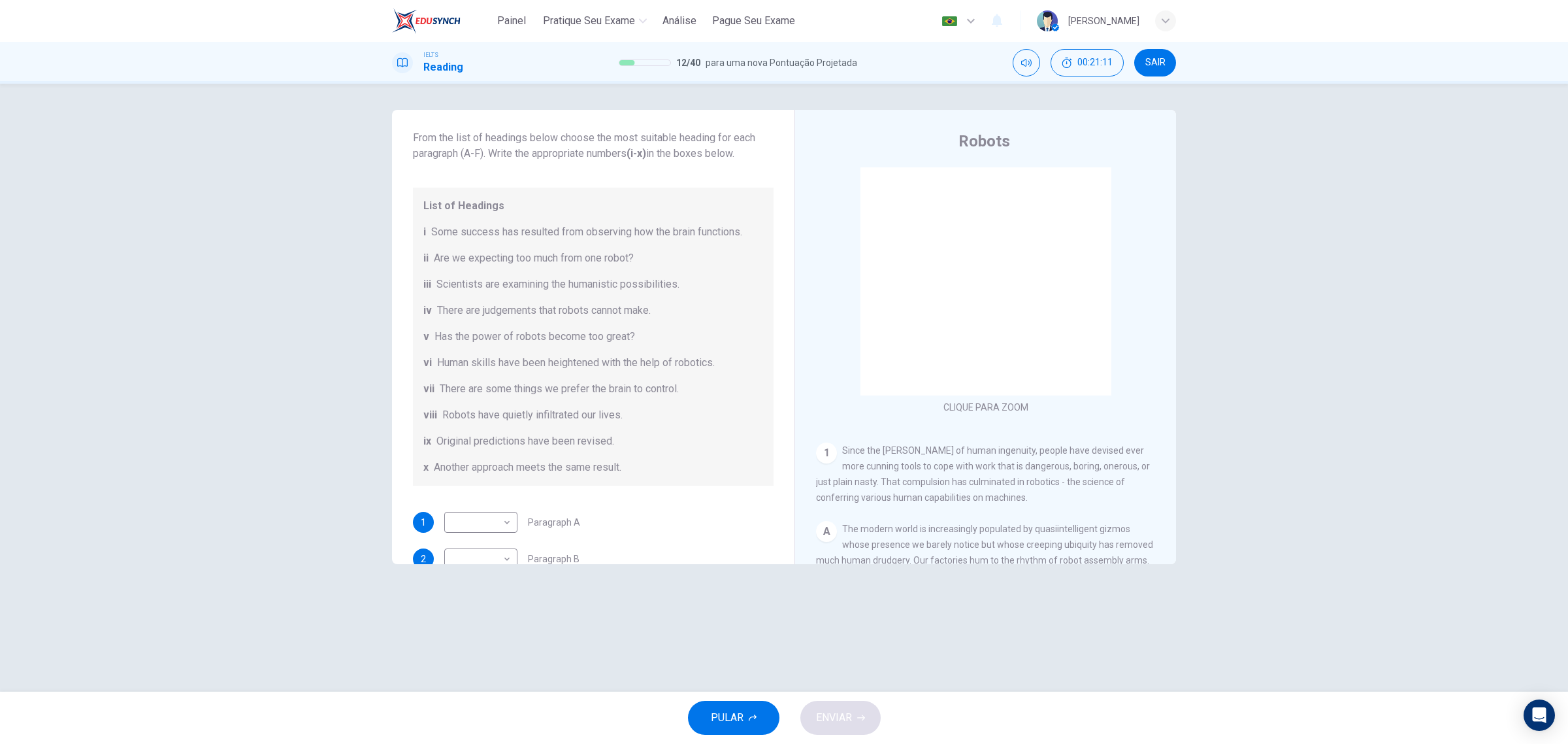
scroll to position [73, 0]
